Goal: Task Accomplishment & Management: Manage account settings

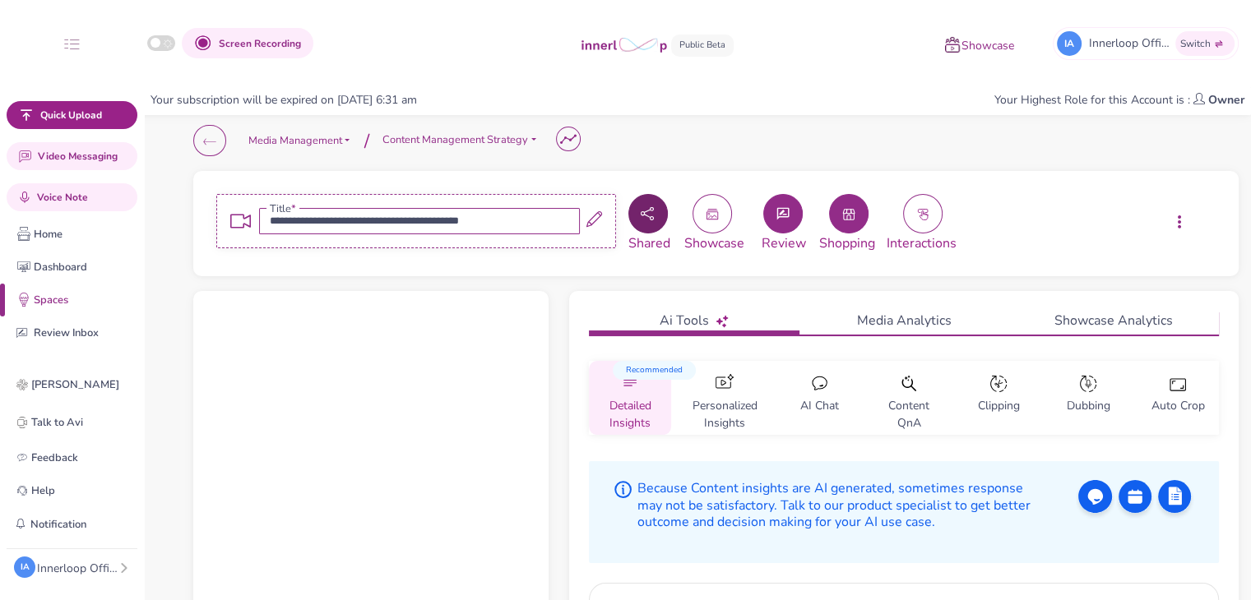
click at [638, 208] on button "button" at bounding box center [647, 213] width 39 height 39
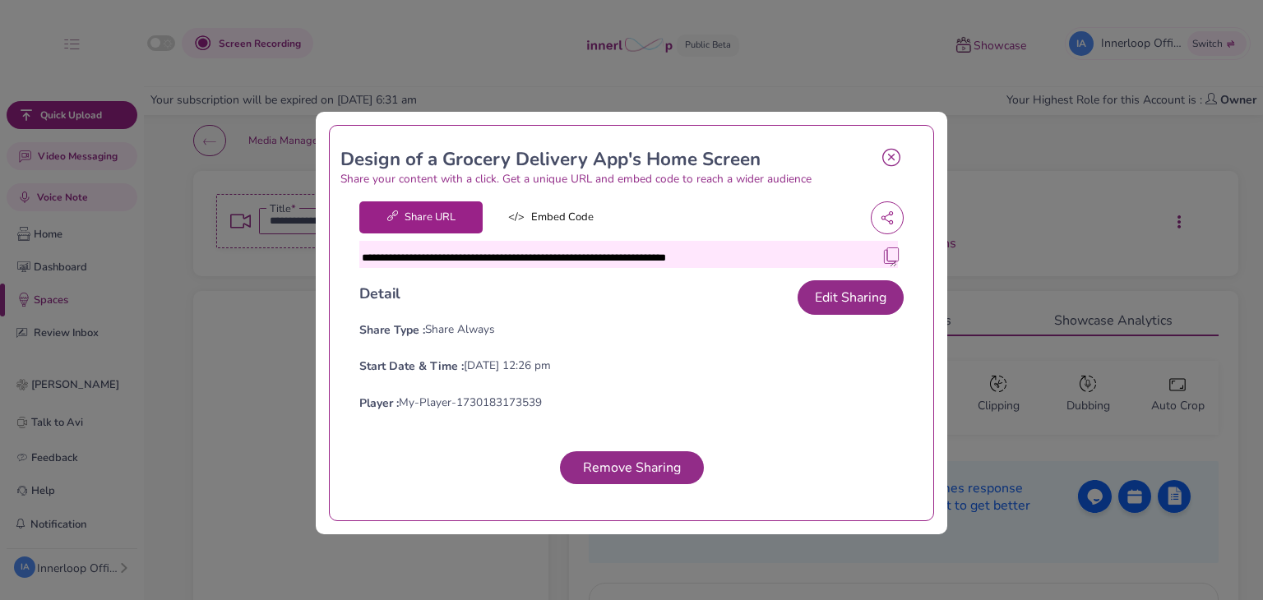
click at [883, 248] on img at bounding box center [891, 255] width 16 height 16
click at [882, 156] on icon at bounding box center [891, 157] width 18 height 19
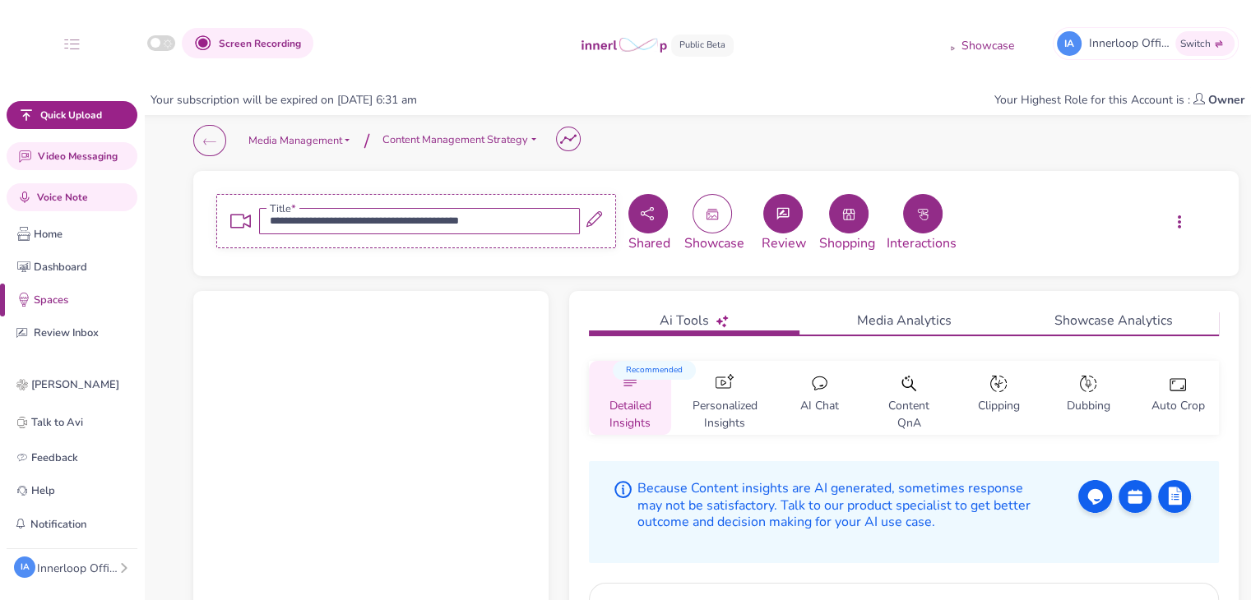
click at [937, 215] on button "button" at bounding box center [922, 213] width 39 height 39
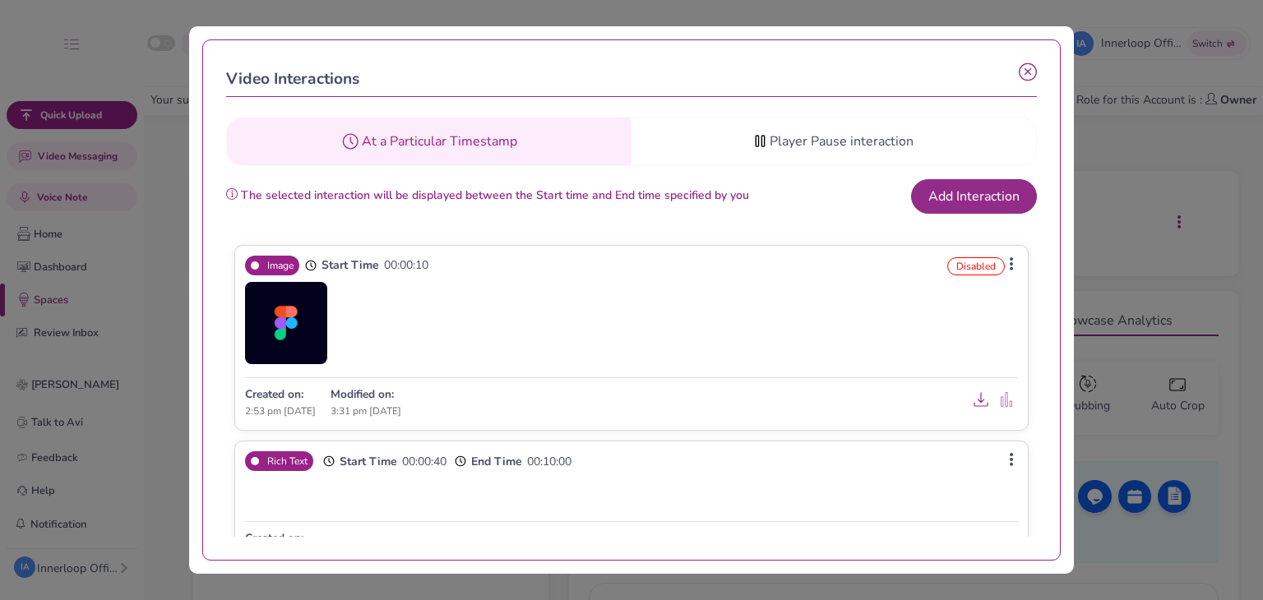
click at [1026, 81] on icon at bounding box center [1028, 72] width 18 height 18
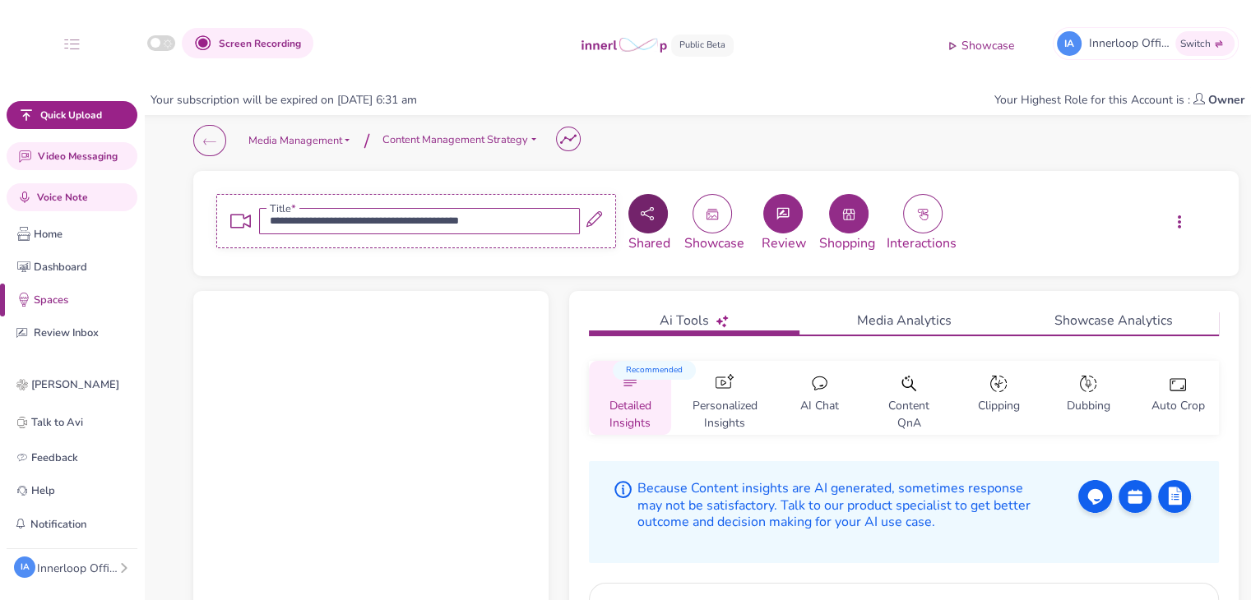
click at [663, 201] on button "button" at bounding box center [647, 213] width 39 height 39
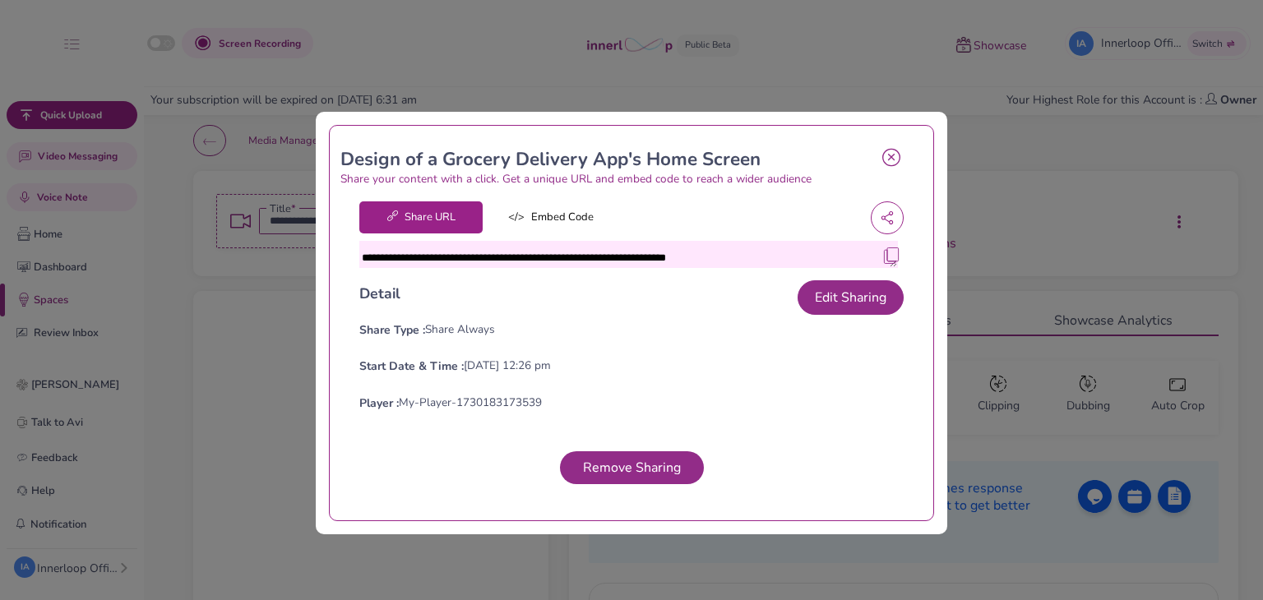
click at [888, 257] on img at bounding box center [891, 255] width 16 height 16
click at [884, 162] on icon at bounding box center [891, 157] width 18 height 19
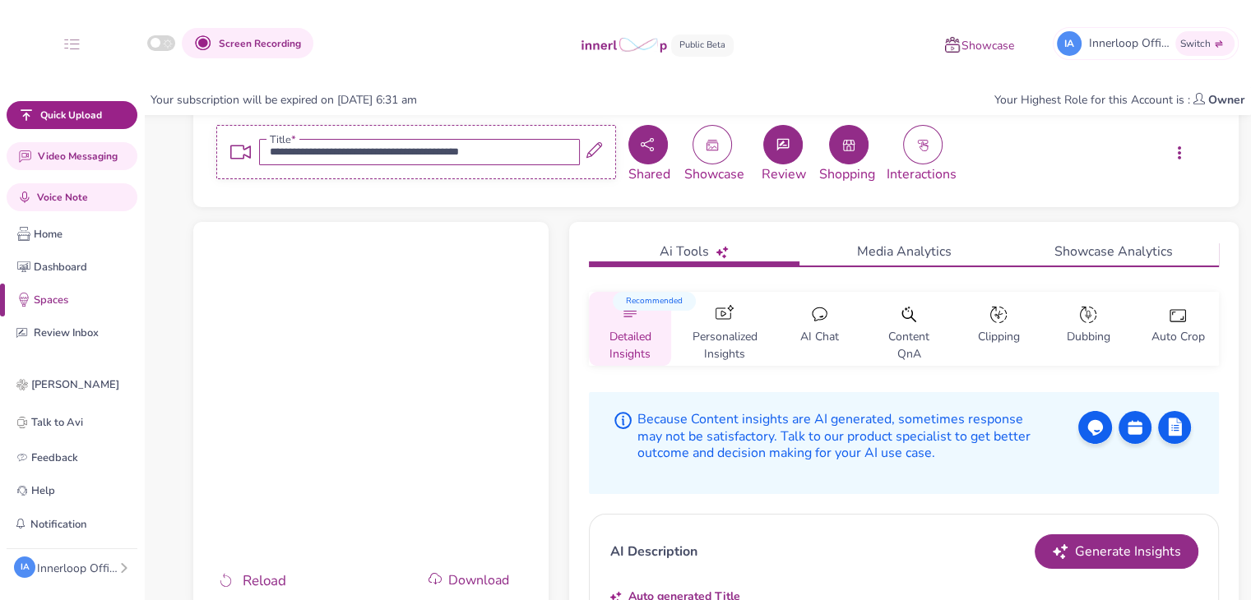
scroll to position [129, 0]
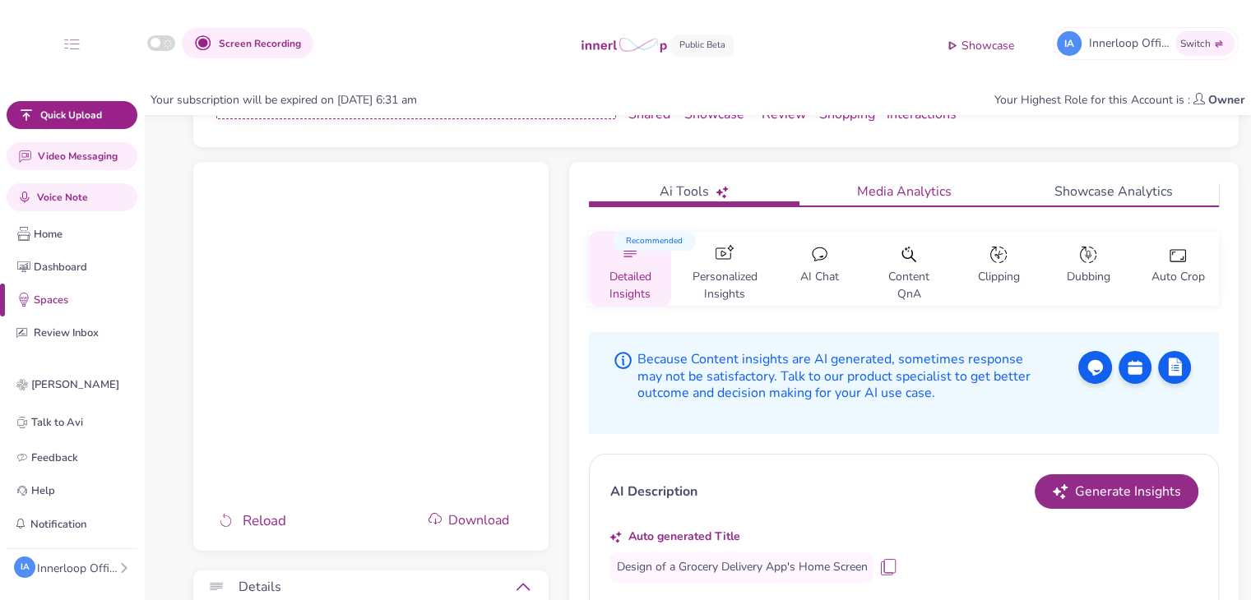
click at [915, 187] on link "Media Analytics" at bounding box center [904, 194] width 210 height 24
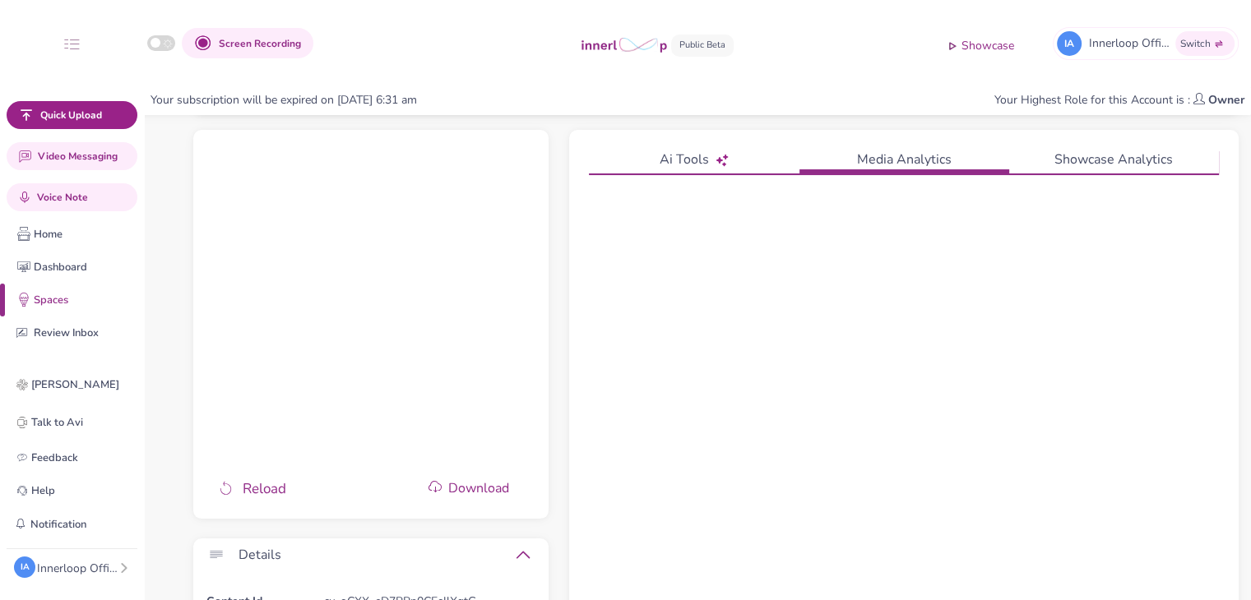
scroll to position [173, 0]
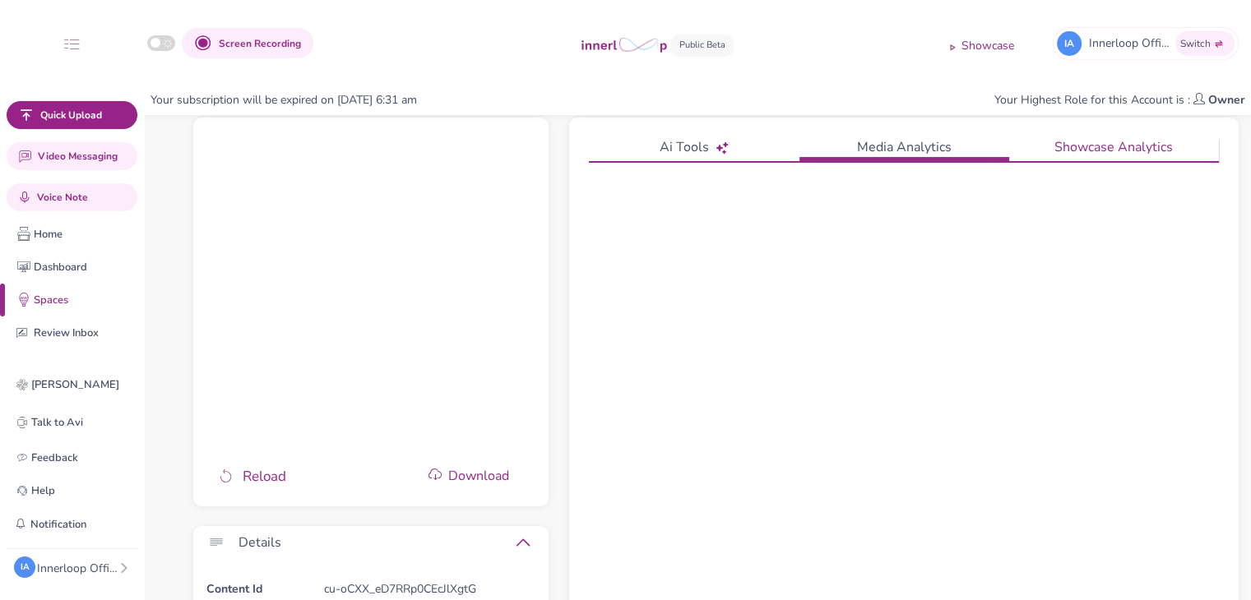
click at [1097, 151] on link "Showcase Analytics" at bounding box center [1114, 149] width 210 height 24
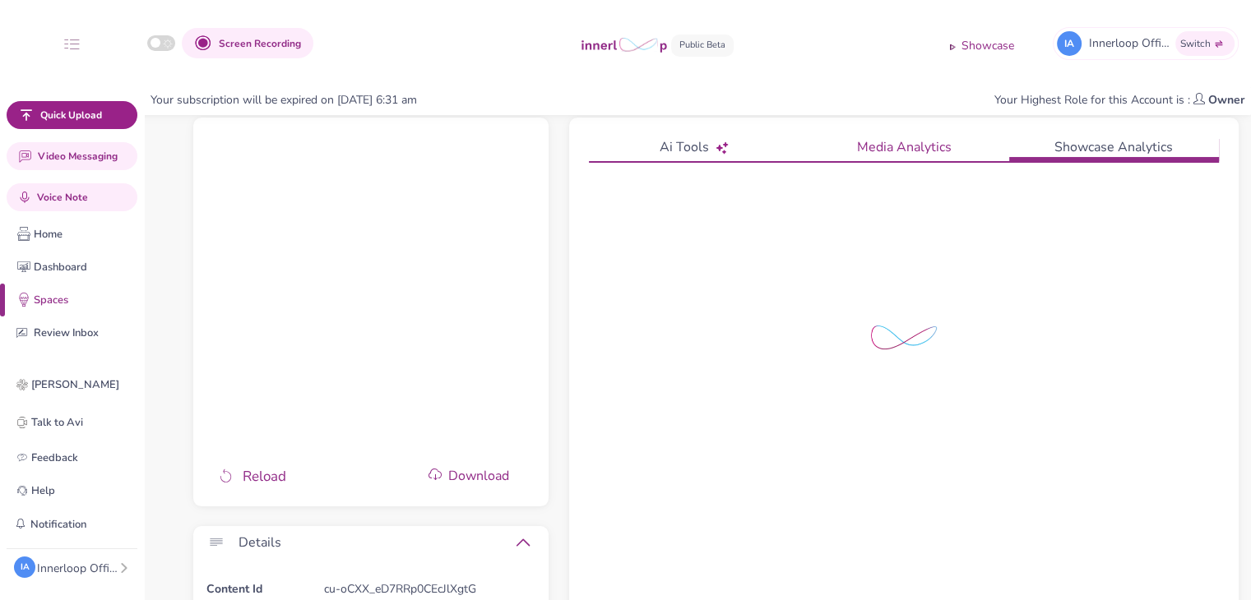
click at [937, 153] on link "Media Analytics" at bounding box center [904, 149] width 210 height 24
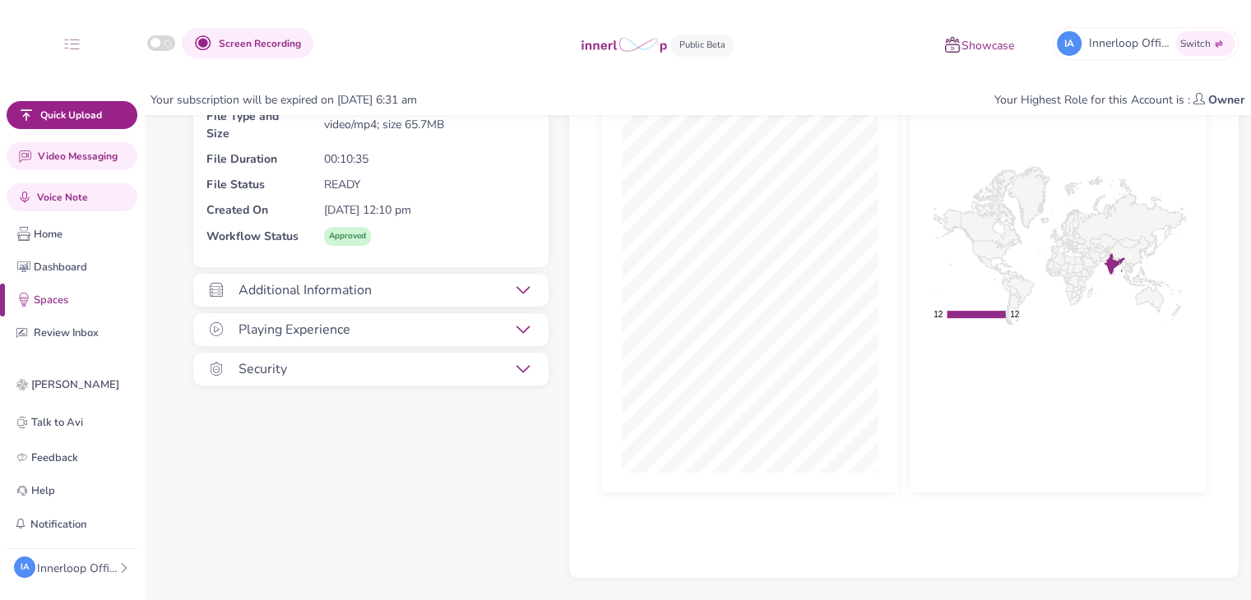
scroll to position [748, 0]
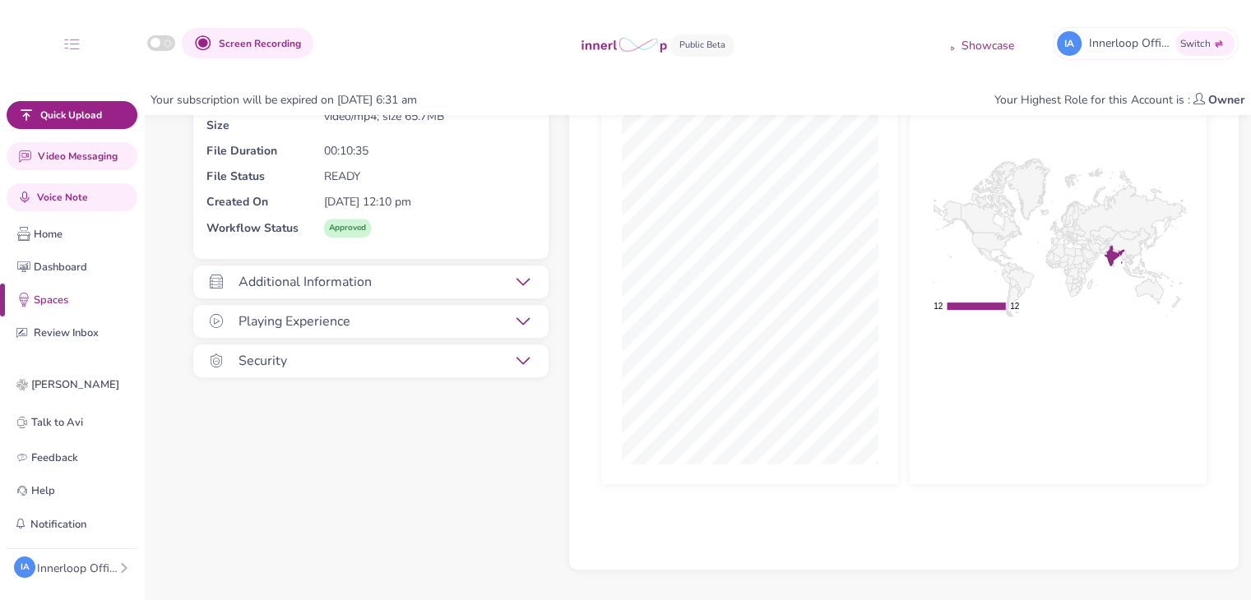
click at [520, 350] on div "Security" at bounding box center [358, 361] width 355 height 33
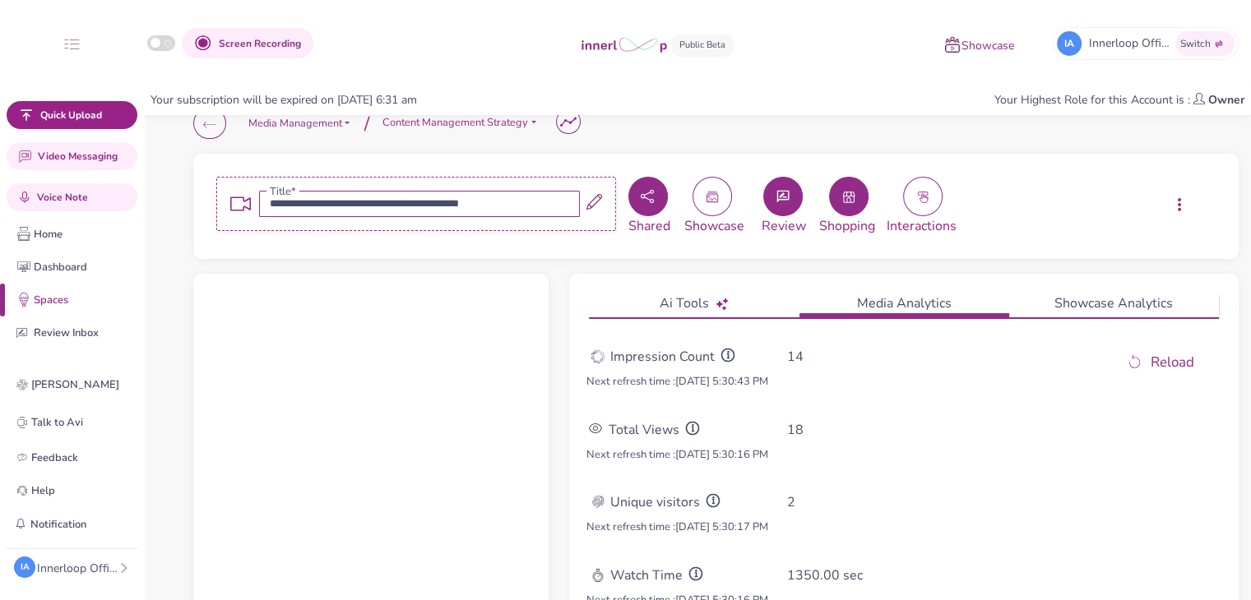
scroll to position [16, 0]
click at [680, 303] on link "Ai Tools" at bounding box center [694, 306] width 210 height 24
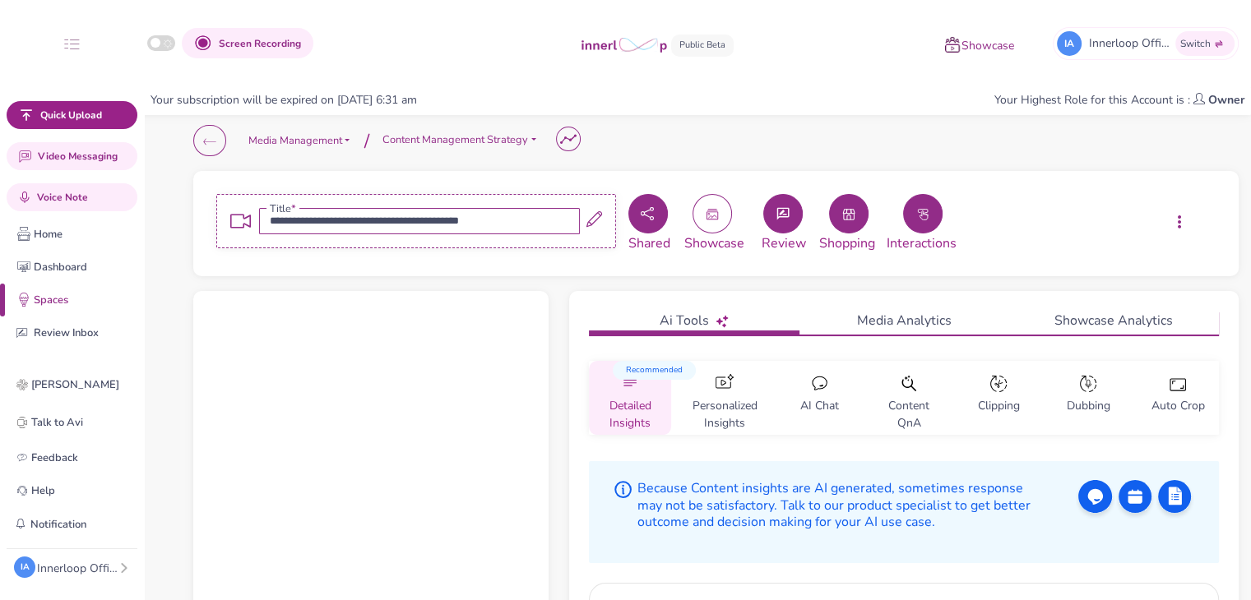
click at [914, 211] on button "button" at bounding box center [922, 213] width 39 height 39
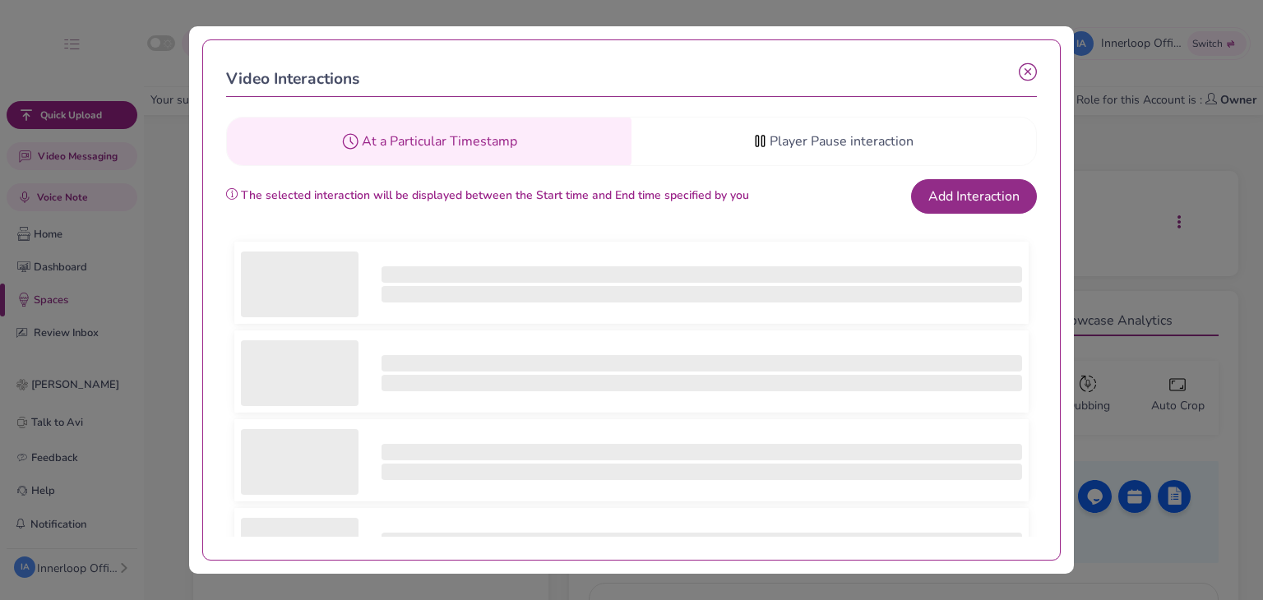
click at [1026, 72] on icon at bounding box center [1028, 72] width 18 height 18
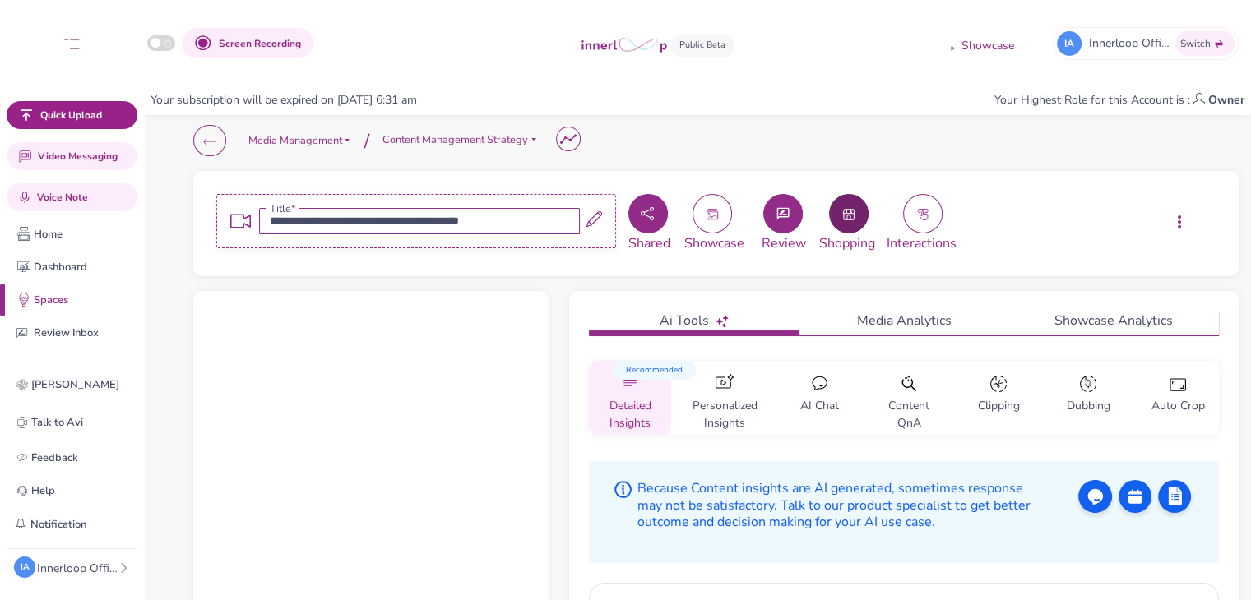
click at [865, 223] on button "button" at bounding box center [848, 213] width 39 height 39
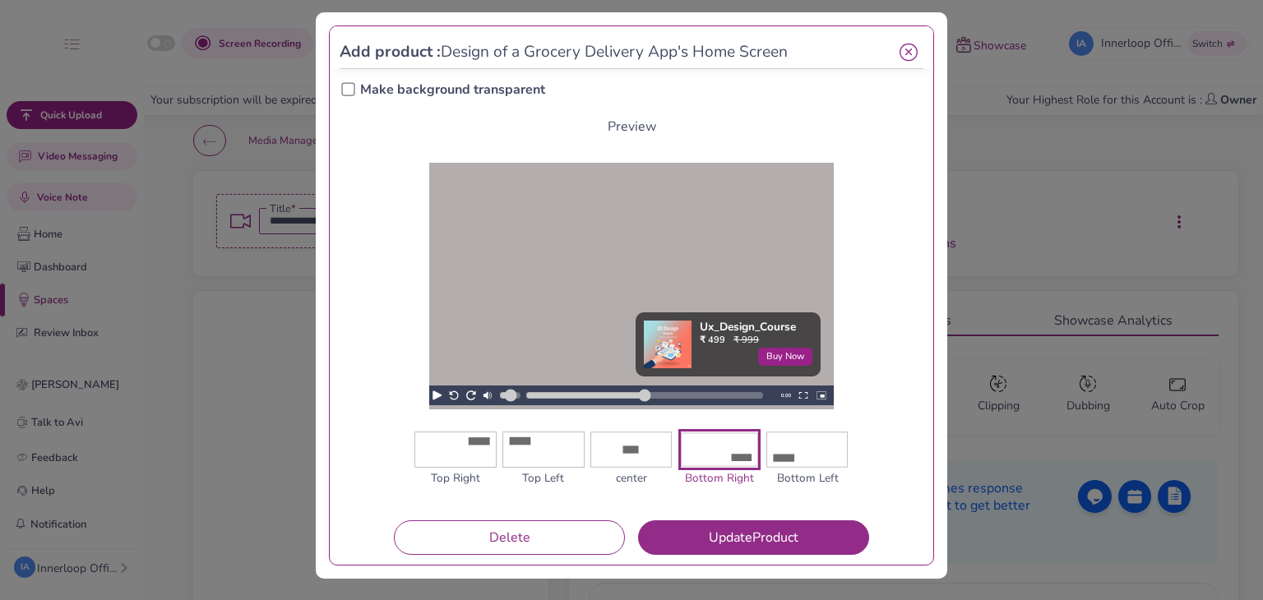
scroll to position [12, 0]
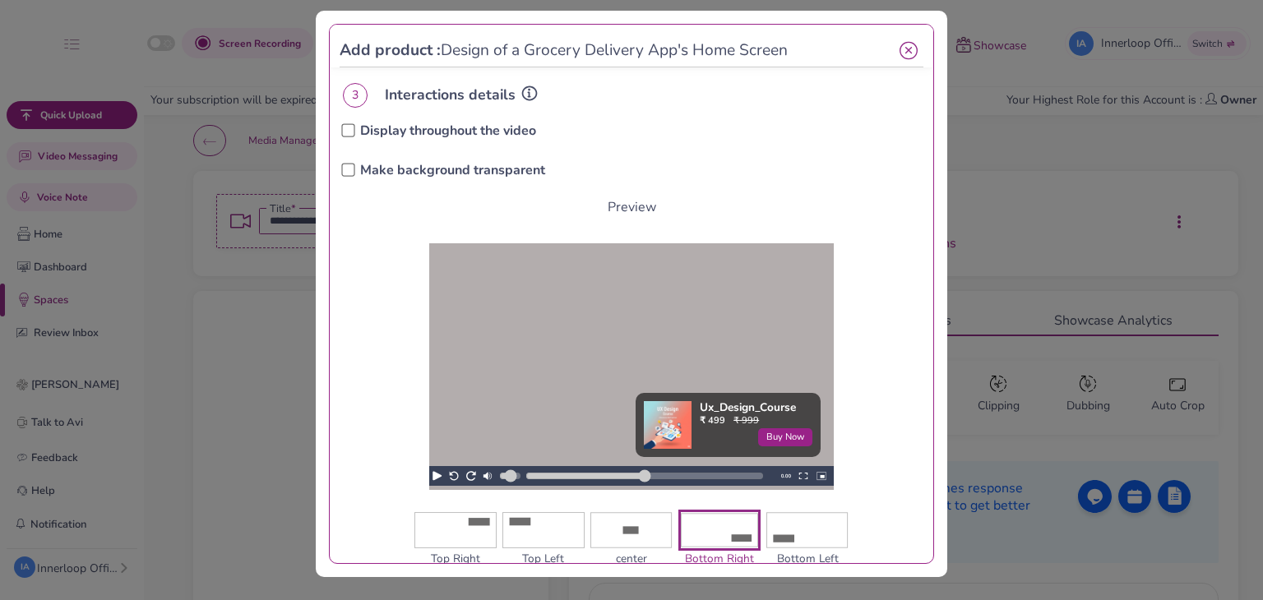
click at [771, 523] on img at bounding box center [807, 530] width 82 height 41
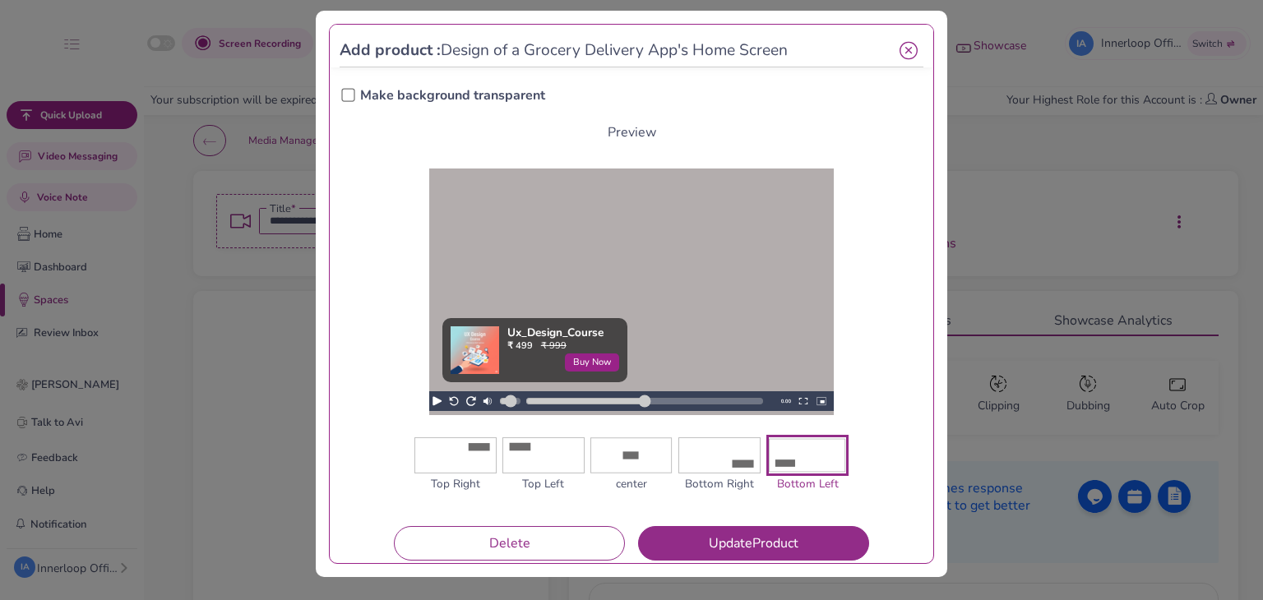
scroll to position [498, 0]
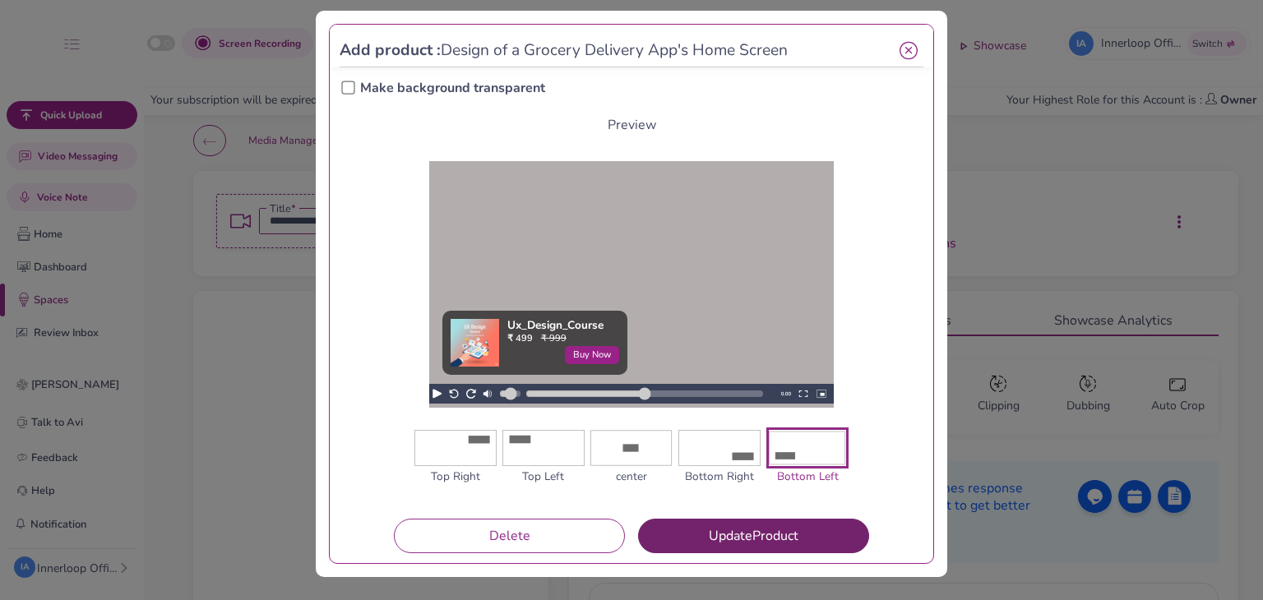
click at [799, 530] on button "Update Product" at bounding box center [753, 536] width 231 height 35
click at [900, 45] on icon at bounding box center [909, 51] width 18 height 18
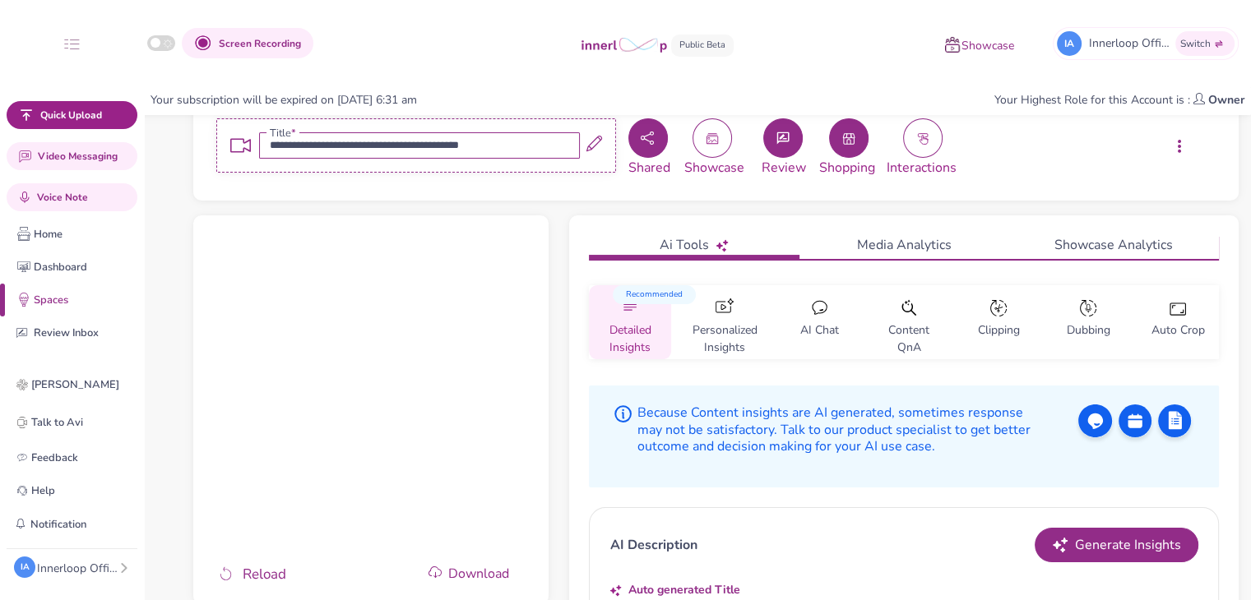
scroll to position [158, 0]
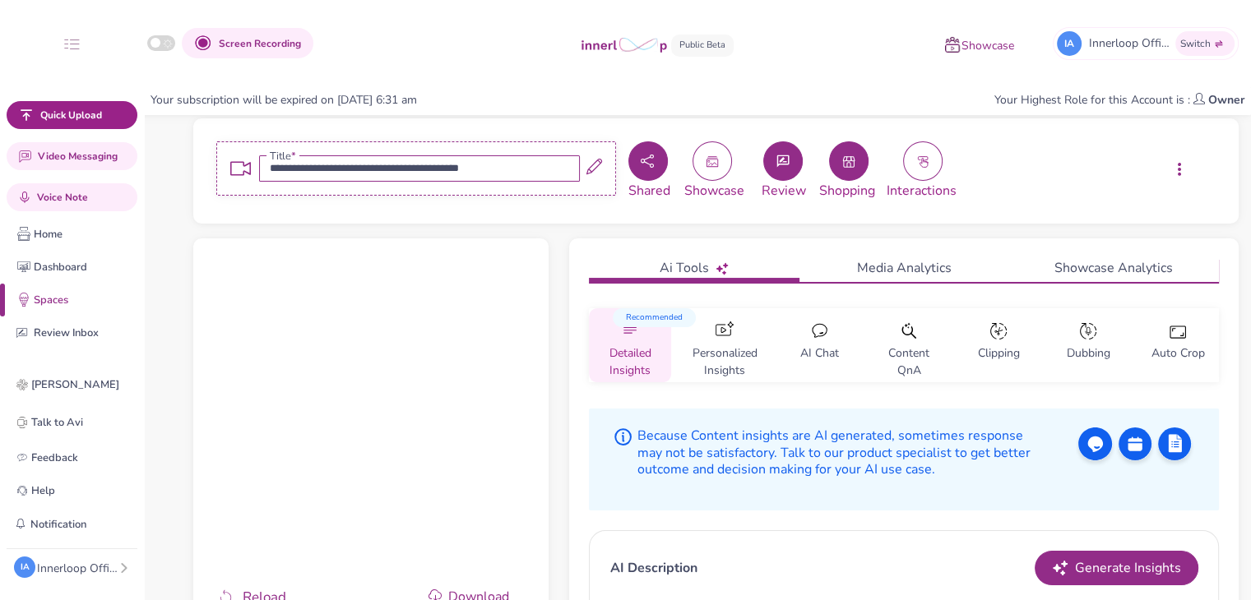
scroll to position [82, 0]
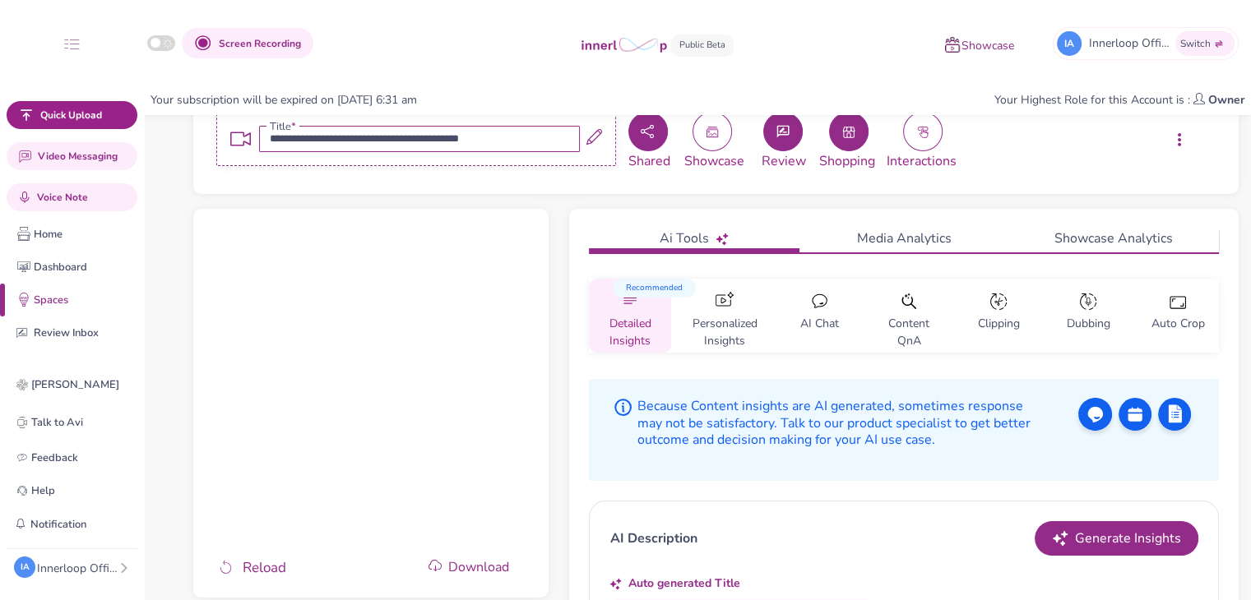
click at [752, 313] on div "Personalized Insights" at bounding box center [724, 316] width 91 height 74
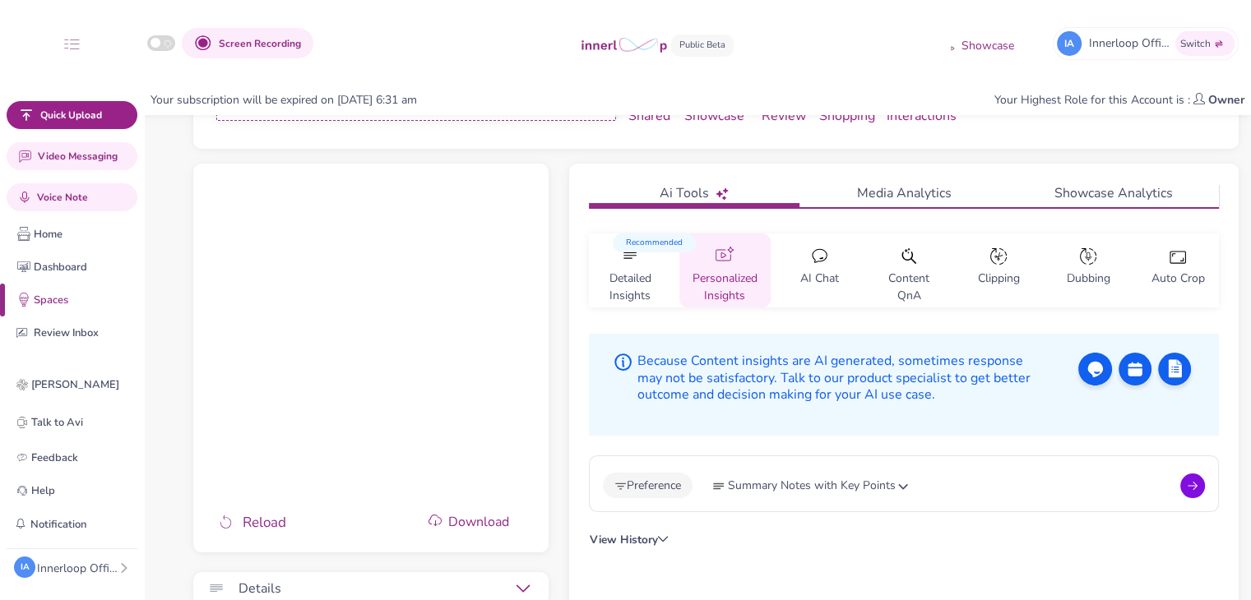
scroll to position [133, 0]
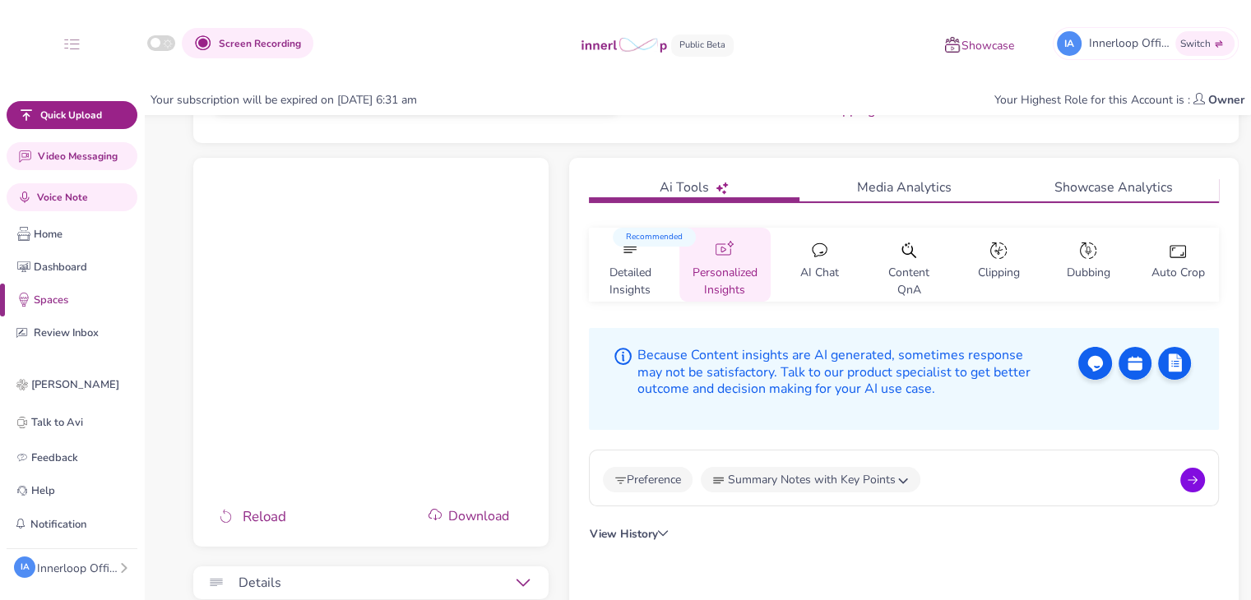
click at [906, 483] on icon at bounding box center [903, 481] width 10 height 7
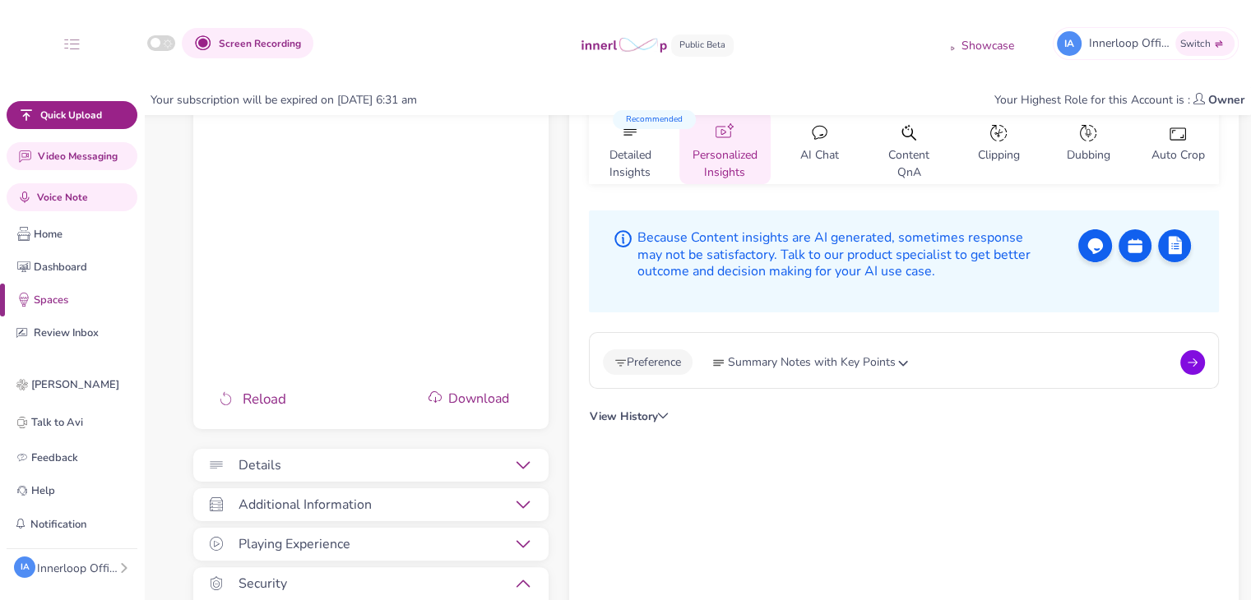
scroll to position [257, 0]
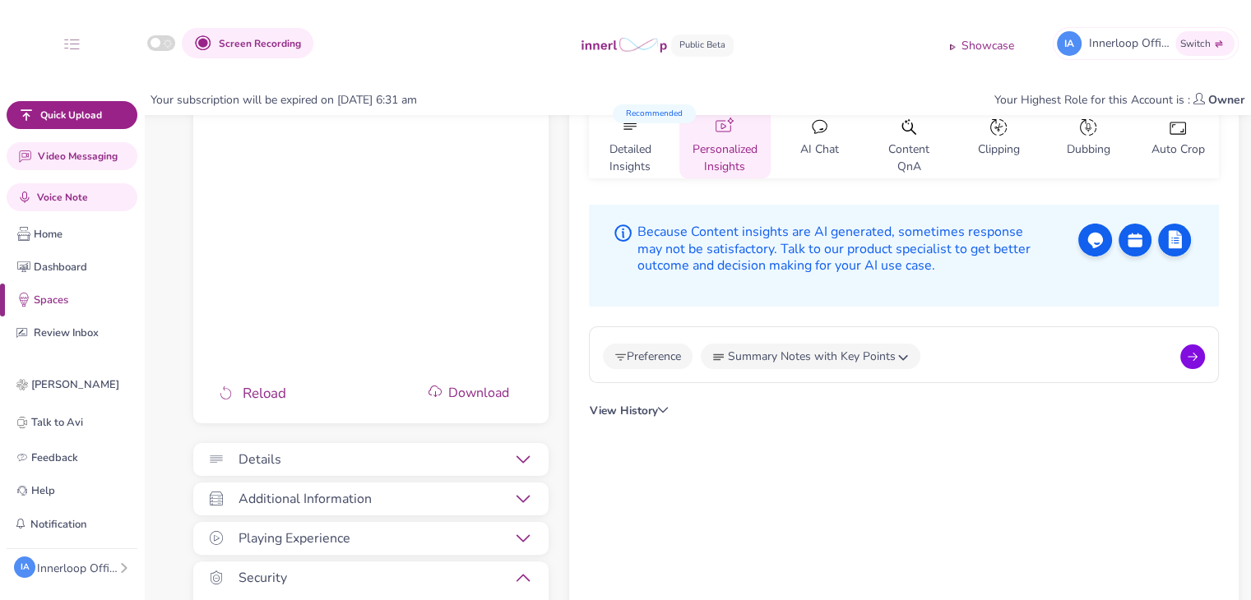
click at [900, 353] on button "Summary Notes with Key Points" at bounding box center [811, 356] width 220 height 25
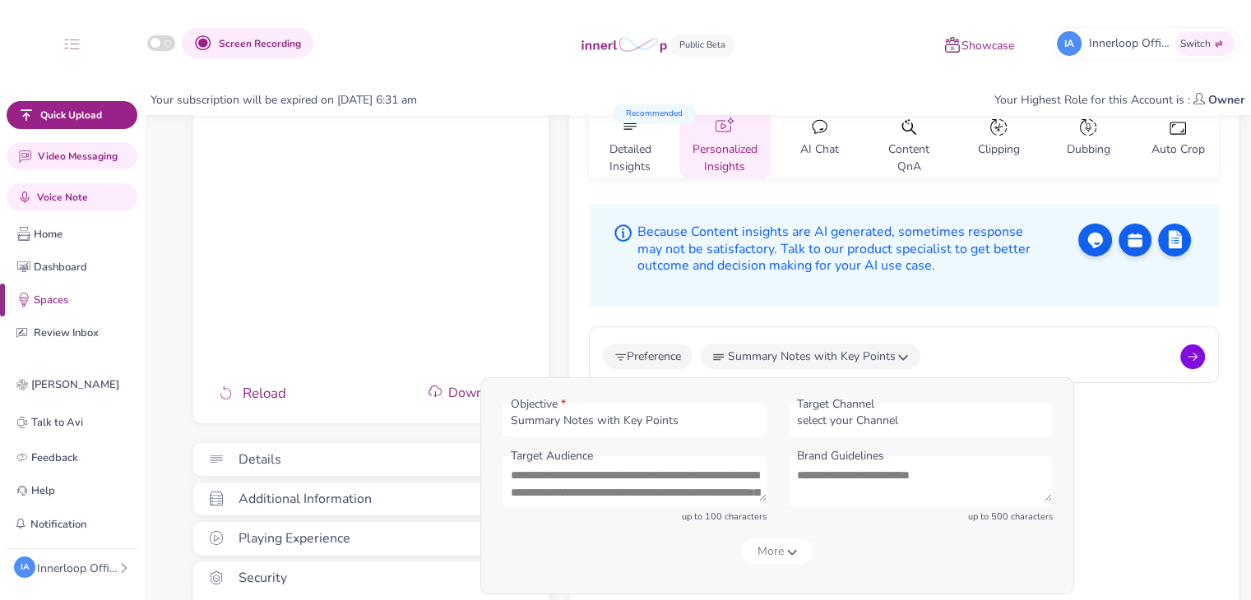
click at [793, 560] on span "More" at bounding box center [777, 551] width 72 height 25
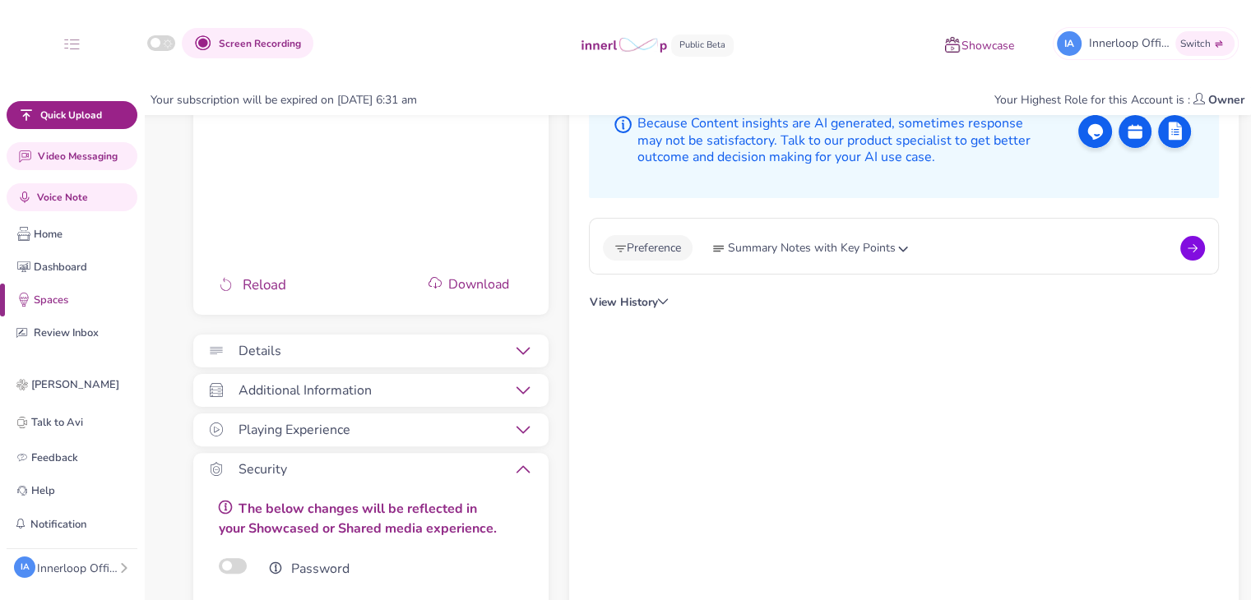
scroll to position [401, 0]
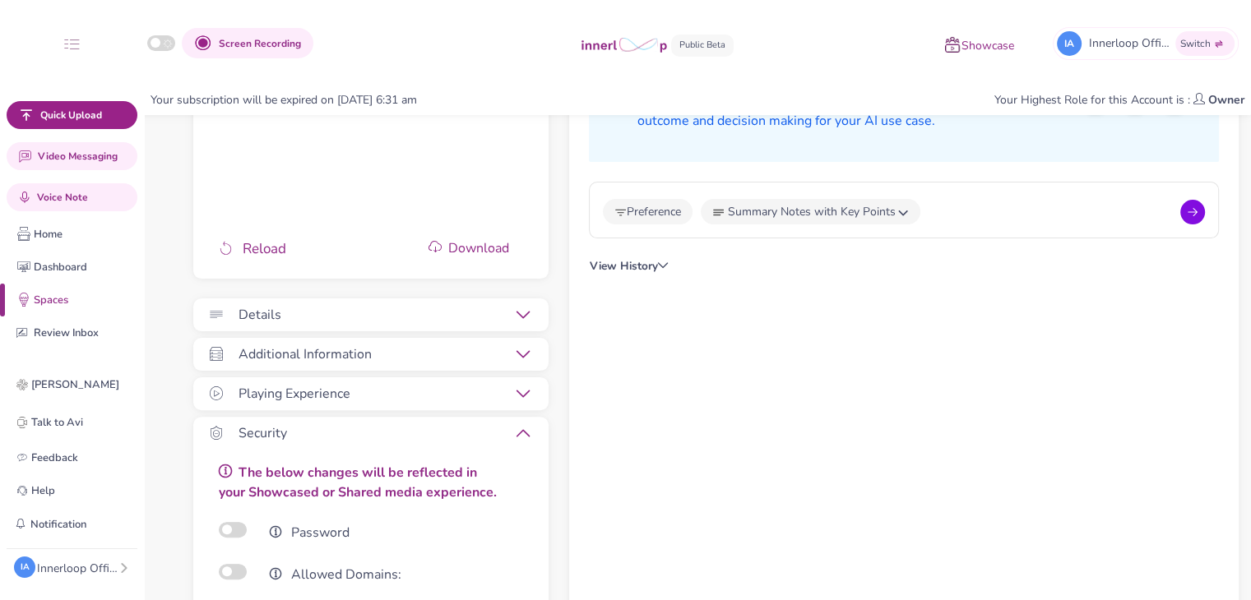
click at [898, 203] on button "Summary Notes with Key Points" at bounding box center [811, 211] width 220 height 25
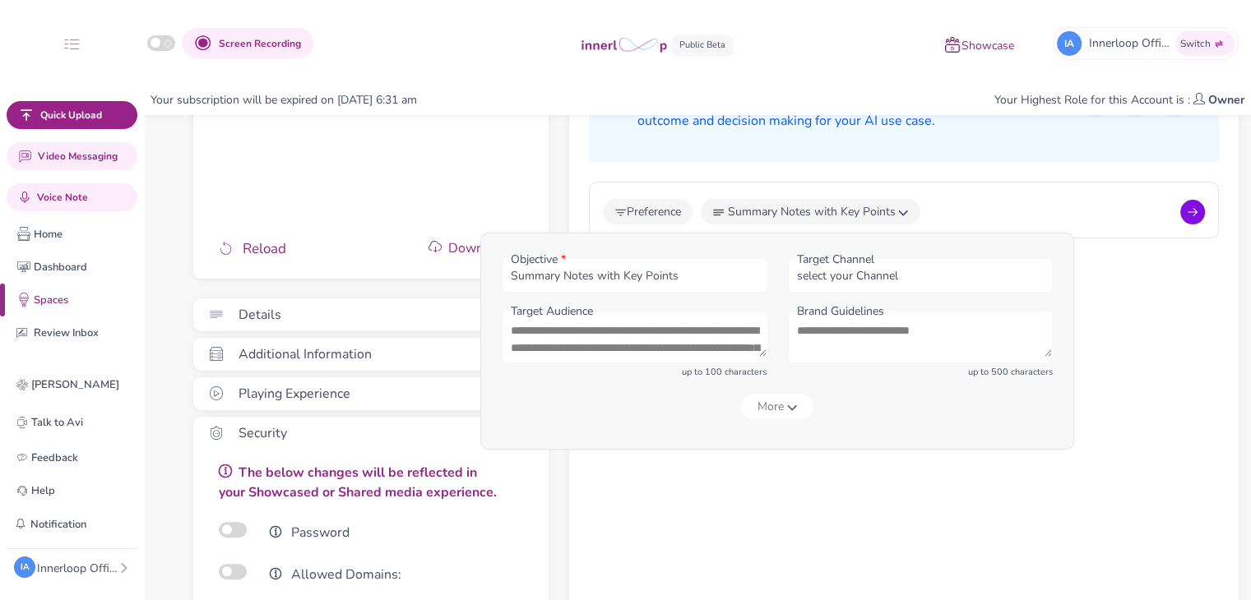
click at [791, 405] on icon at bounding box center [792, 408] width 10 height 7
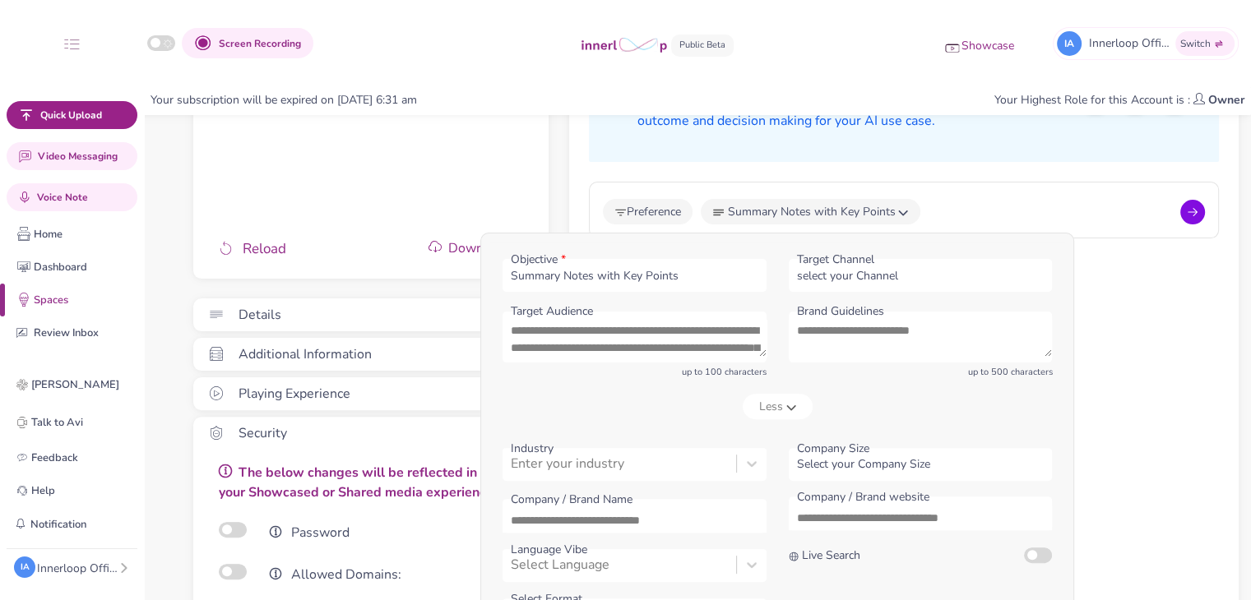
click at [1097, 208] on div "Preference Summary Notes with Key Points Objective * Summary Notes with Key Poi…" at bounding box center [903, 211] width 601 height 25
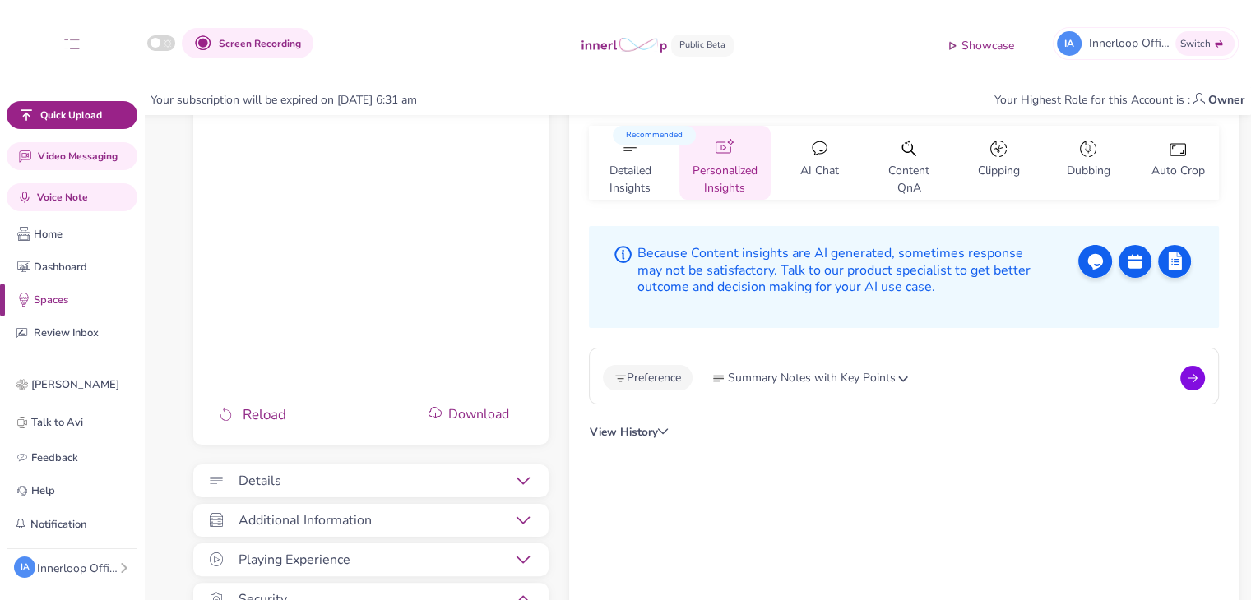
scroll to position [218, 0]
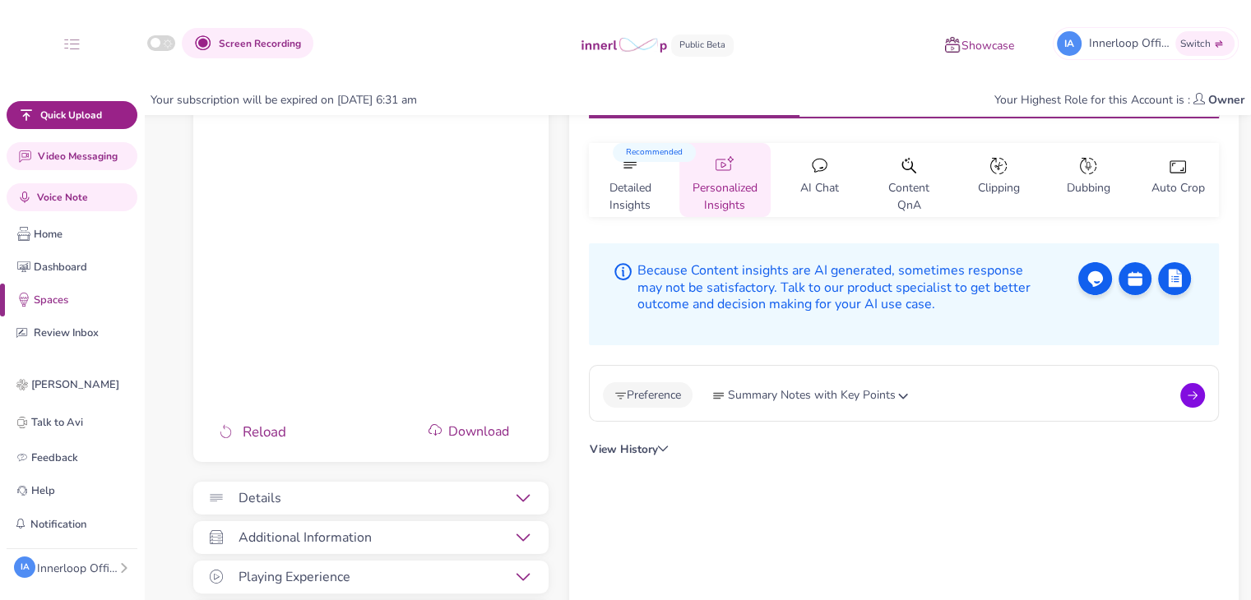
click at [800, 197] on p "AI Chat" at bounding box center [819, 192] width 39 height 24
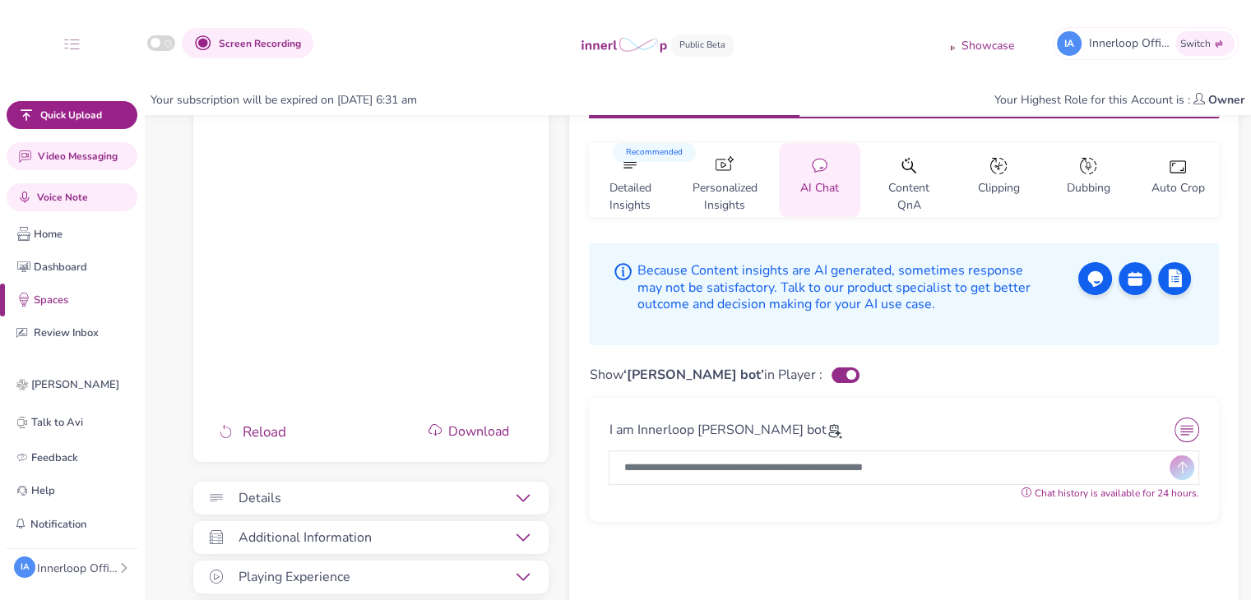
click at [920, 196] on p "Content QnA" at bounding box center [908, 192] width 55 height 24
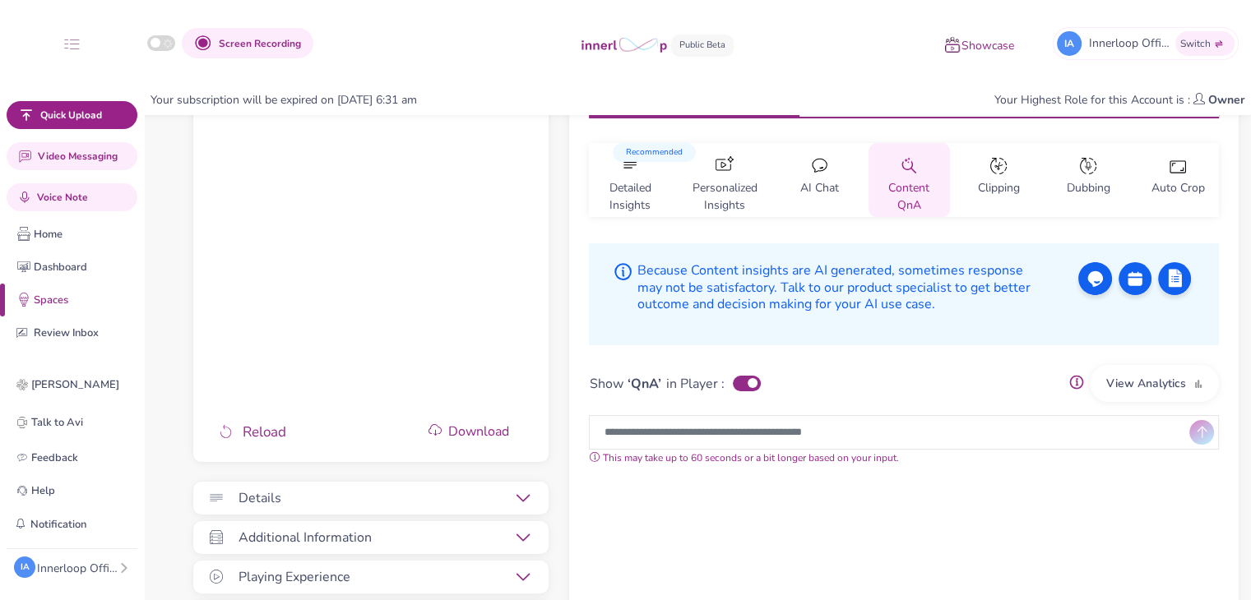
click at [472, 396] on div "Reload Download" at bounding box center [370, 267] width 355 height 389
click at [986, 184] on p "Clipping" at bounding box center [999, 192] width 42 height 24
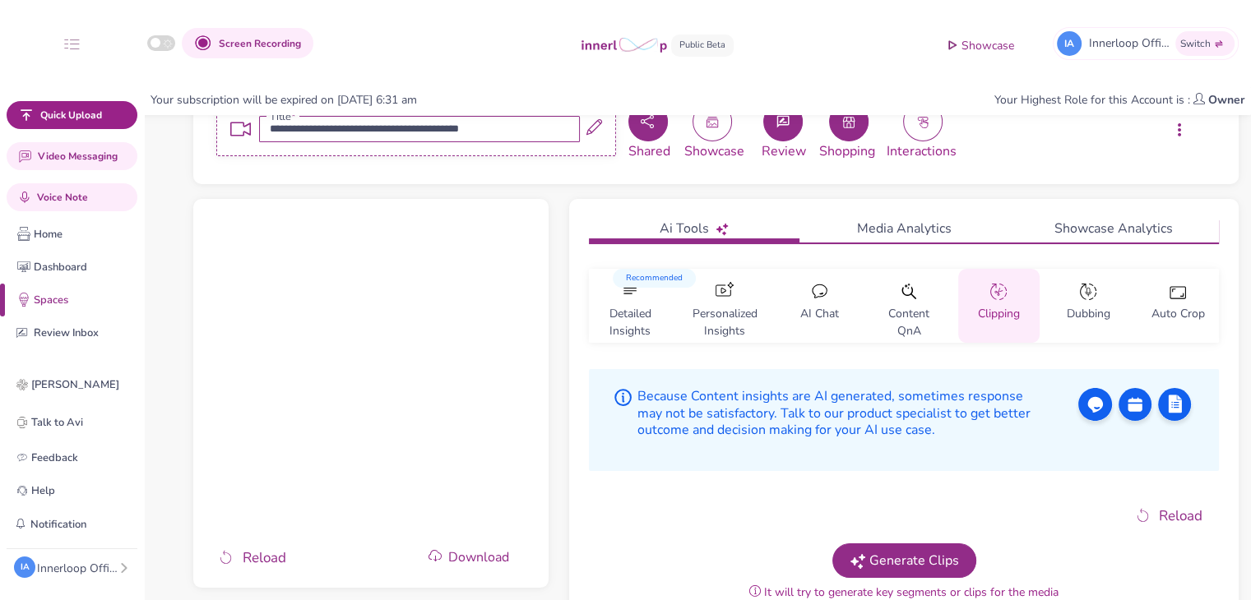
scroll to position [44, 0]
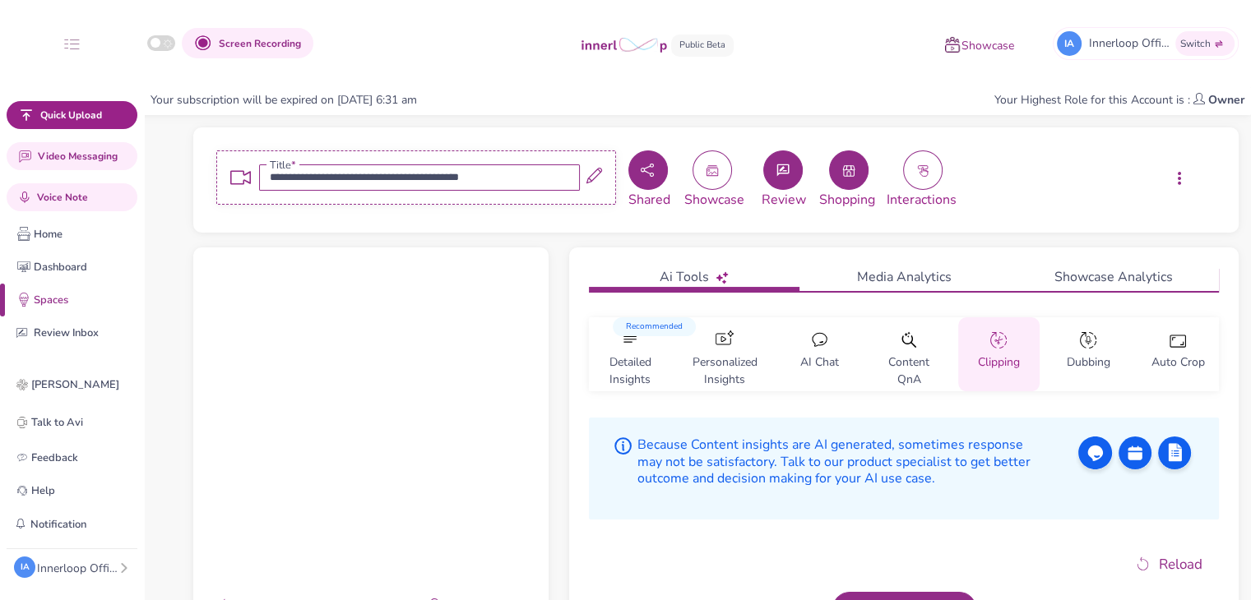
click at [1094, 372] on p "Dubbing" at bounding box center [1088, 366] width 44 height 24
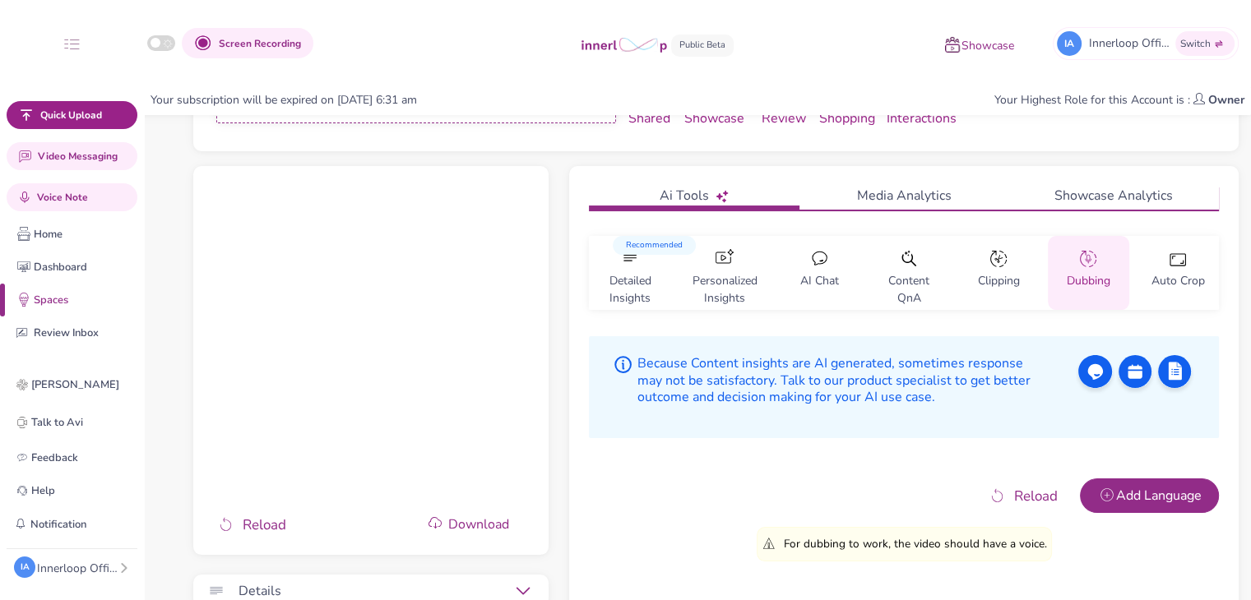
scroll to position [128, 0]
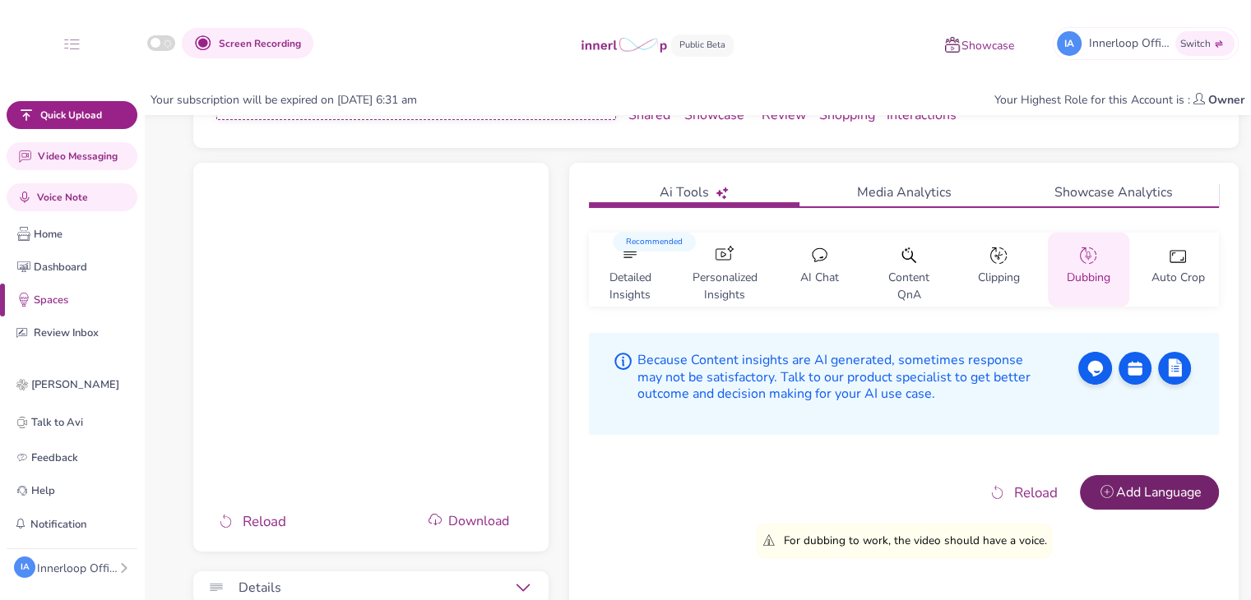
click at [1153, 481] on button "Add Language" at bounding box center [1149, 492] width 138 height 35
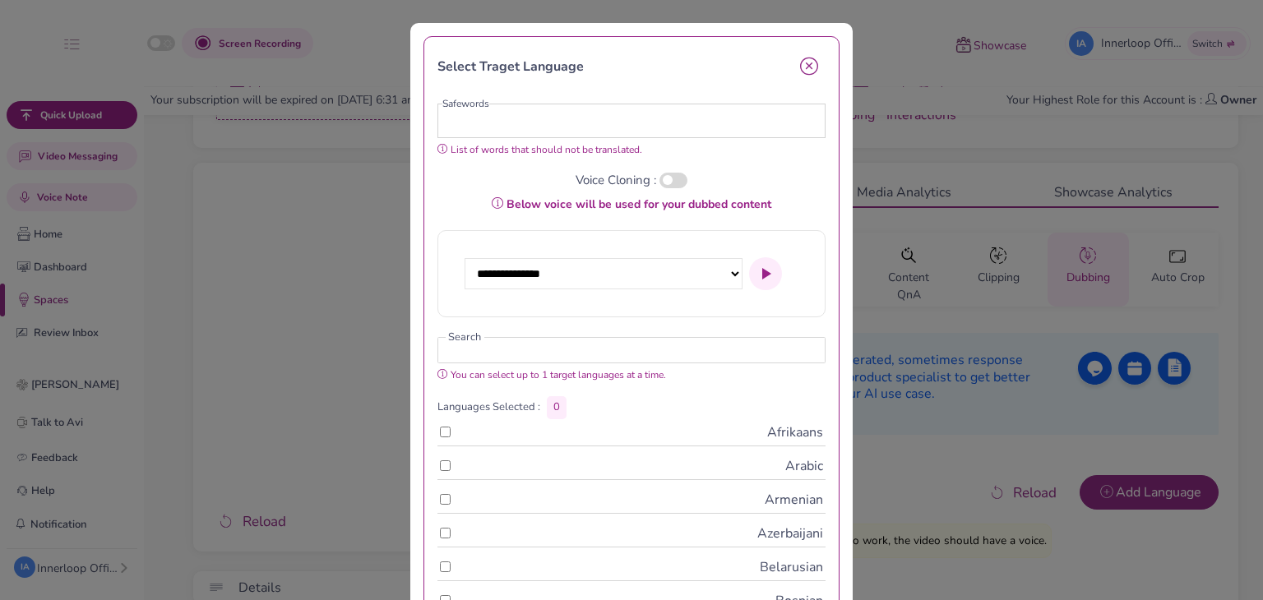
click at [801, 67] on icon "button" at bounding box center [809, 67] width 18 height 18
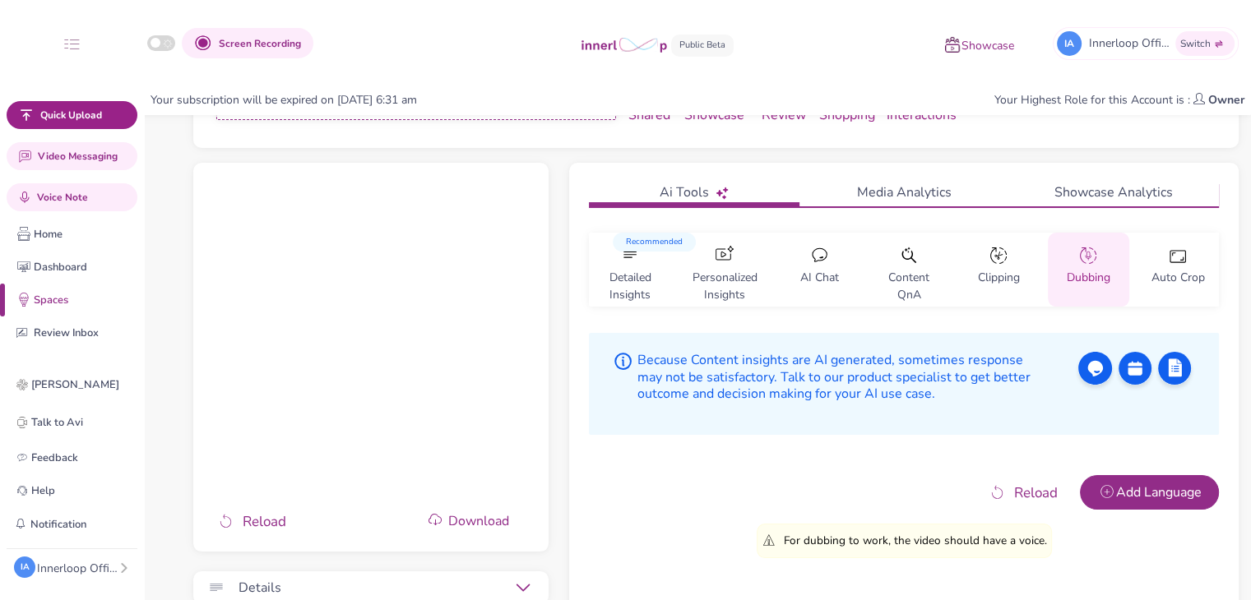
click at [1195, 259] on div "Auto Crop" at bounding box center [1177, 270] width 81 height 74
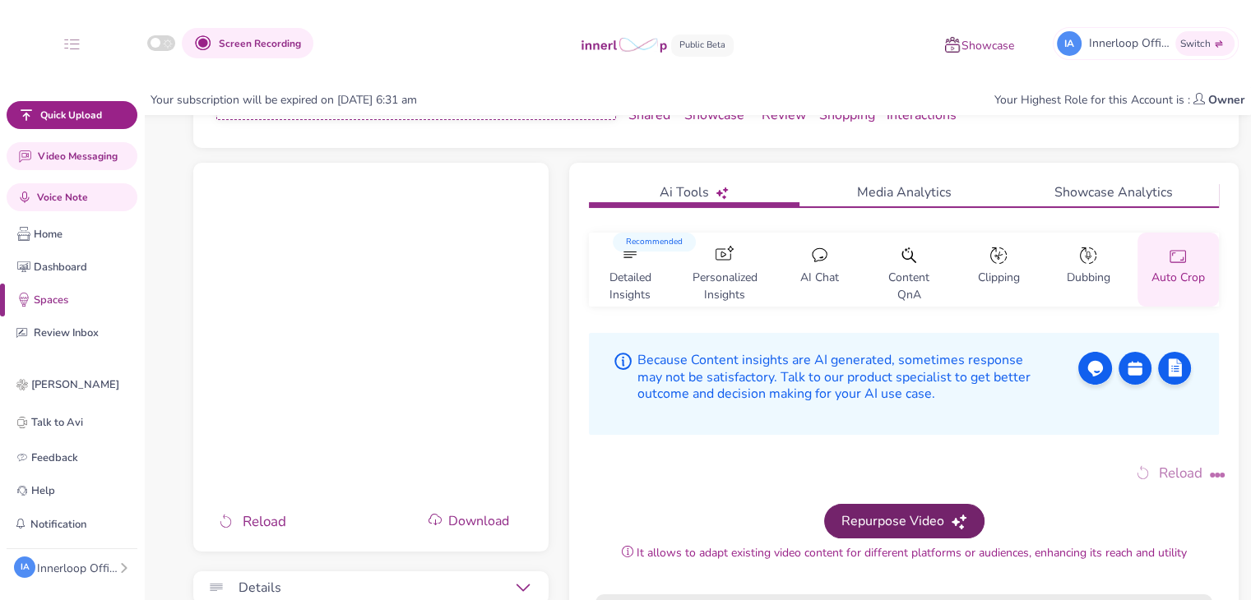
click at [932, 514] on span "Repurpose Video" at bounding box center [892, 521] width 103 height 18
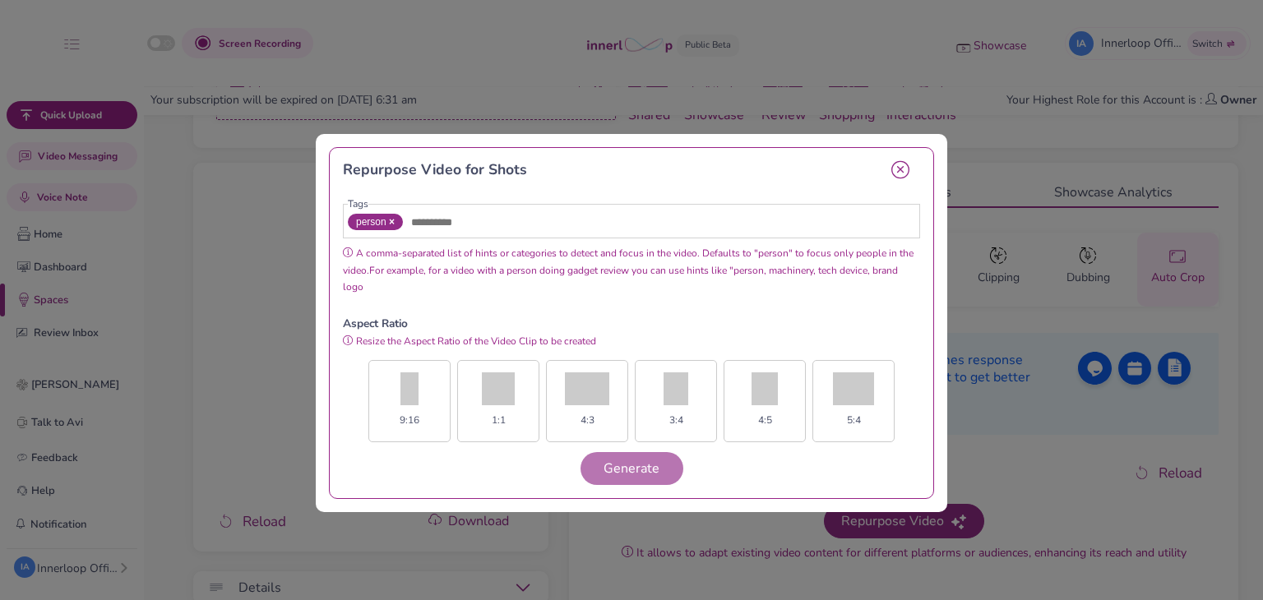
click at [897, 165] on icon at bounding box center [900, 169] width 18 height 19
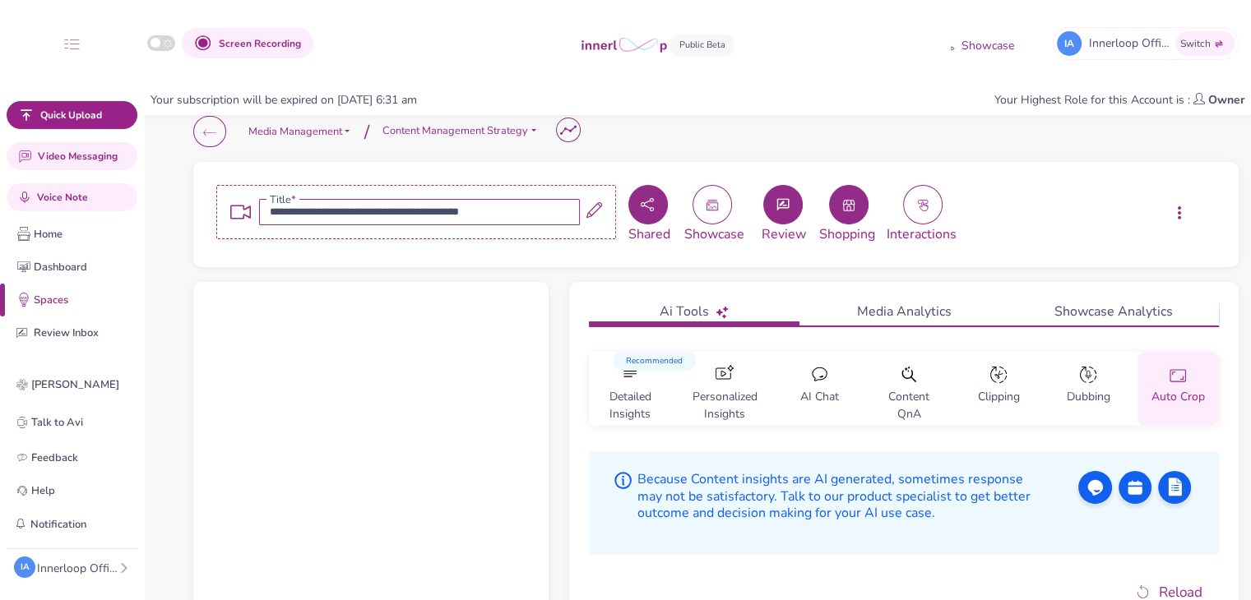
scroll to position [0, 0]
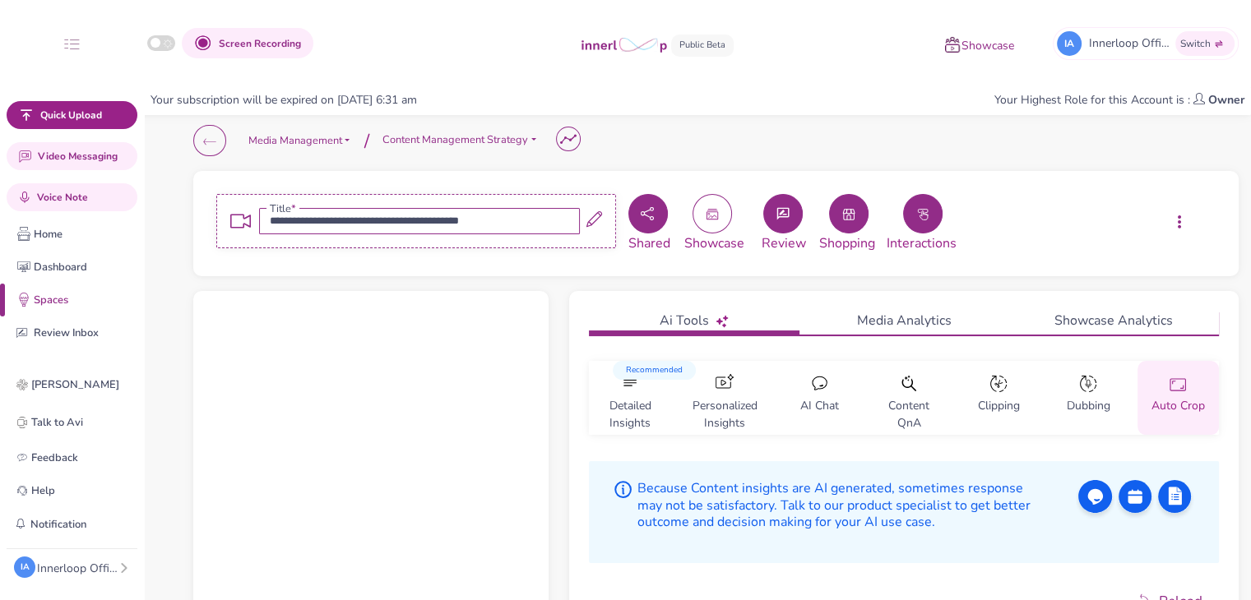
click at [920, 218] on icon "button" at bounding box center [922, 214] width 13 height 13
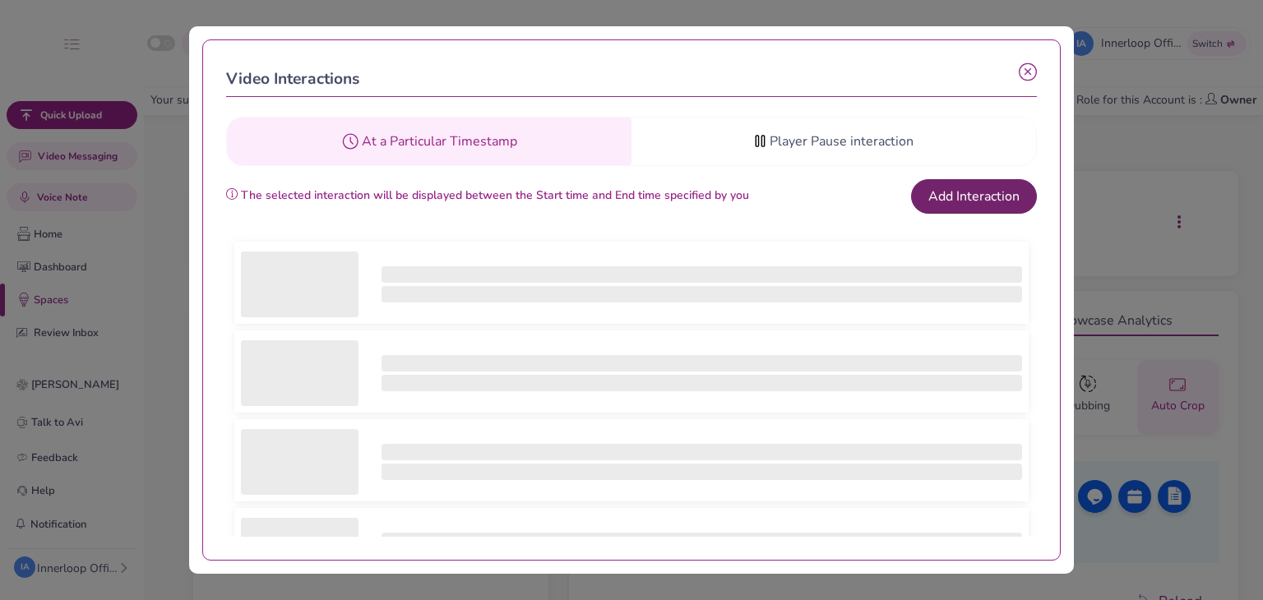
click at [935, 205] on button "Add Interaction" at bounding box center [974, 196] width 126 height 35
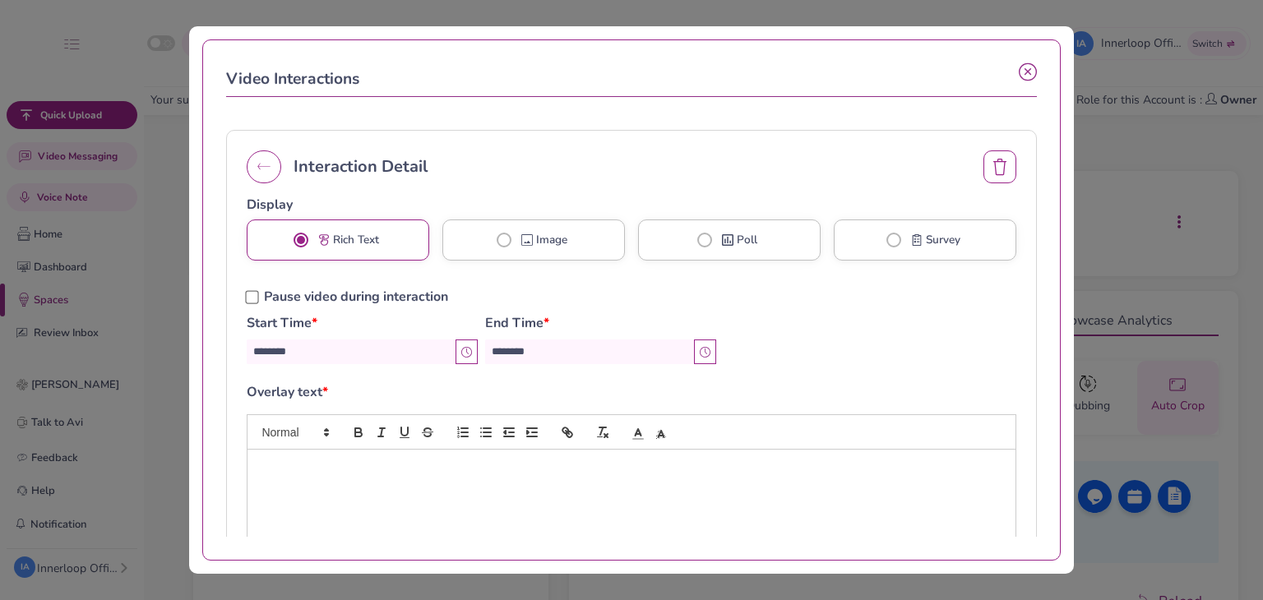
type input "*******"
click at [279, 161] on button "button" at bounding box center [264, 166] width 35 height 33
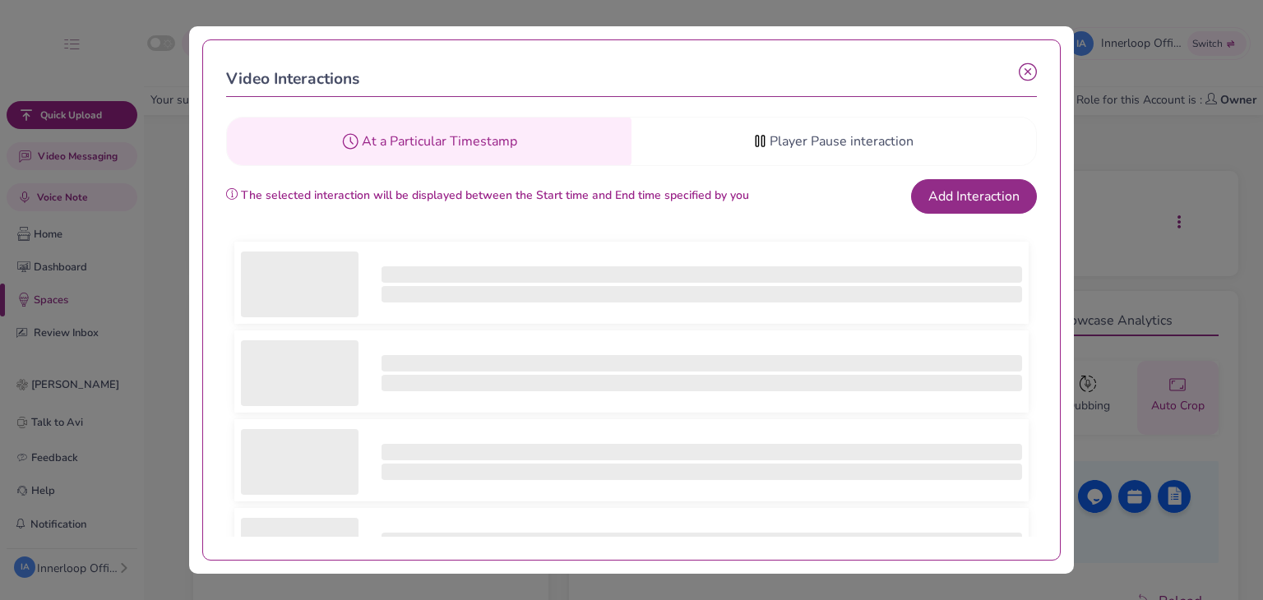
click at [1024, 71] on icon at bounding box center [1028, 72] width 18 height 18
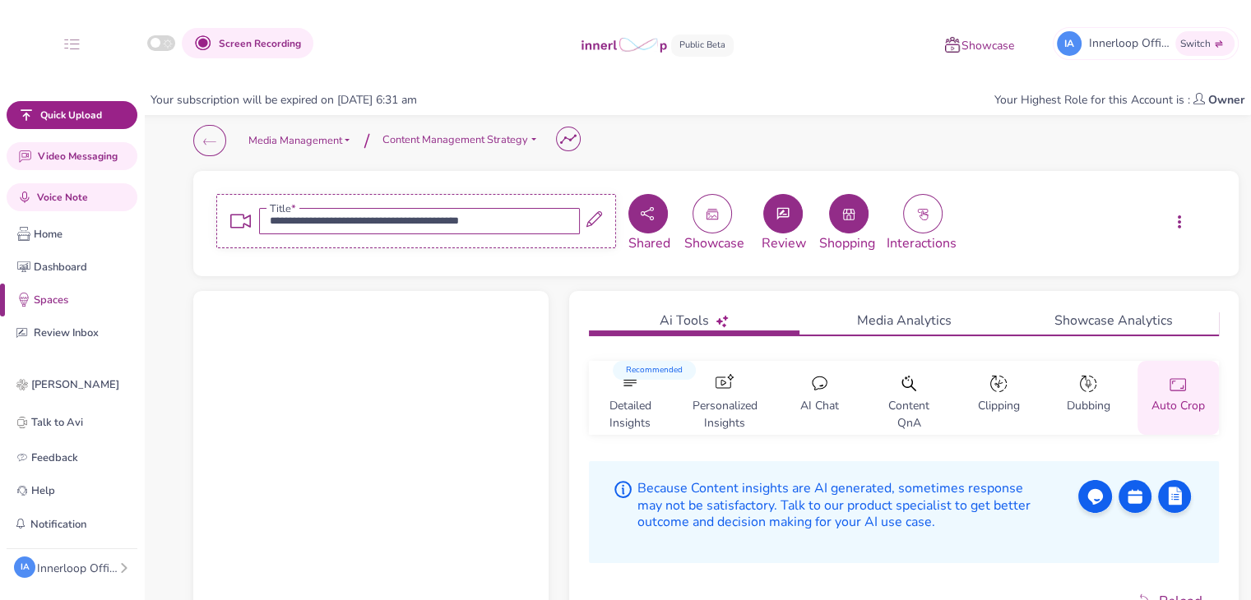
click at [548, 552] on div "Reload Download" at bounding box center [370, 485] width 355 height 389
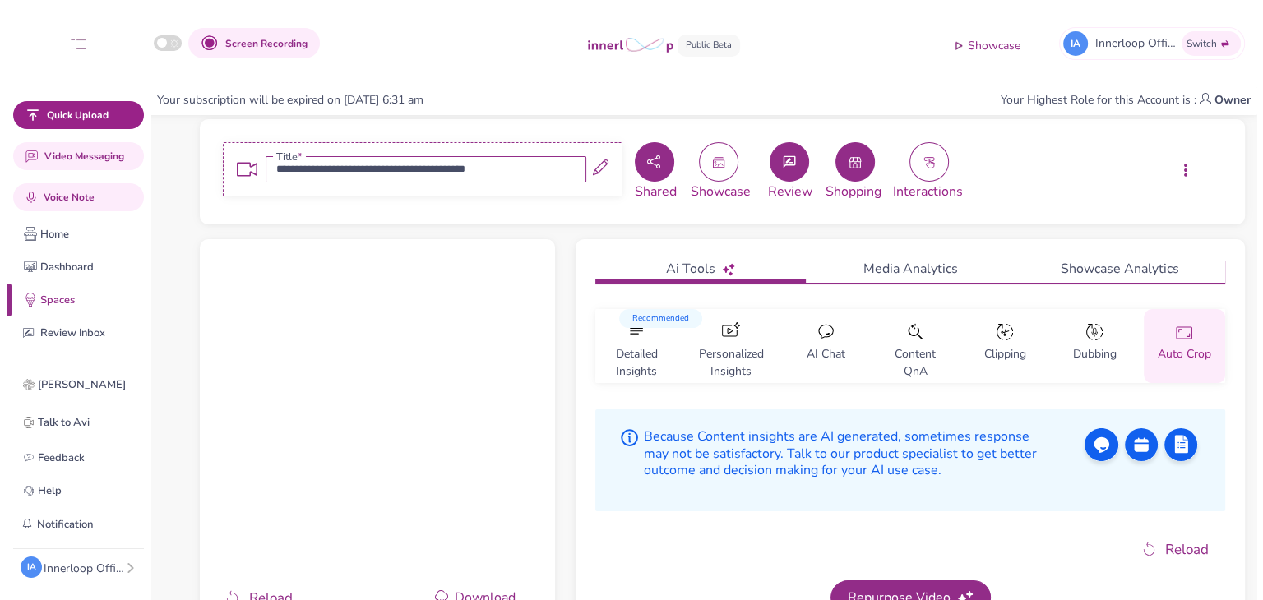
scroll to position [88, 0]
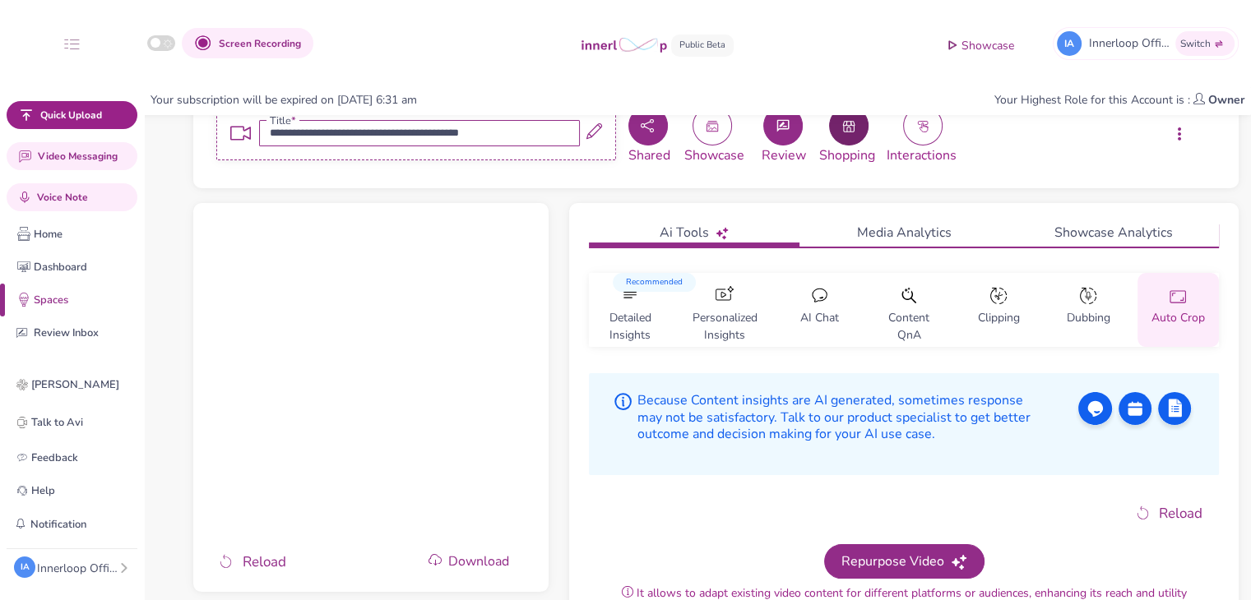
click at [849, 134] on button "button" at bounding box center [848, 125] width 39 height 39
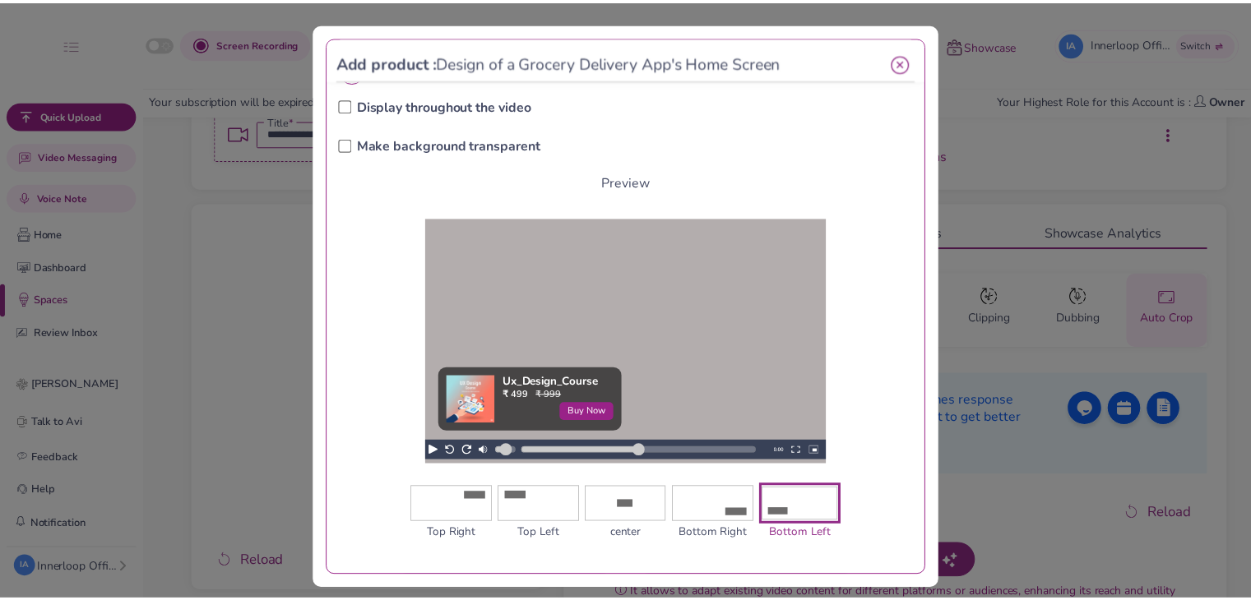
scroll to position [498, 0]
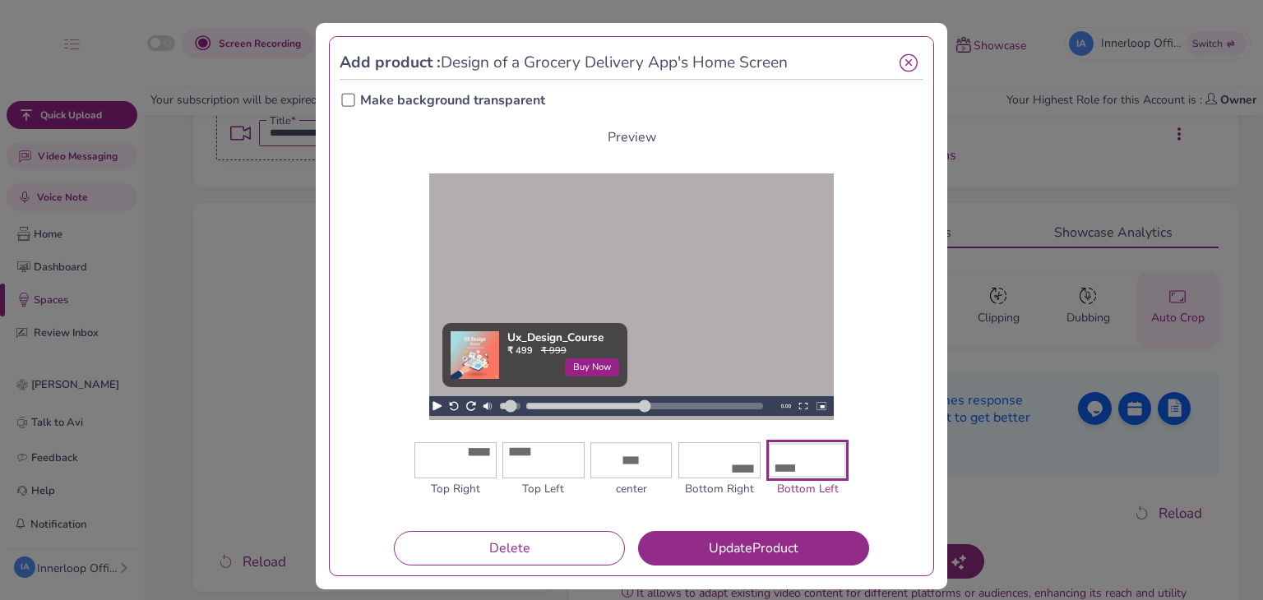
click at [900, 61] on icon at bounding box center [909, 63] width 18 height 18
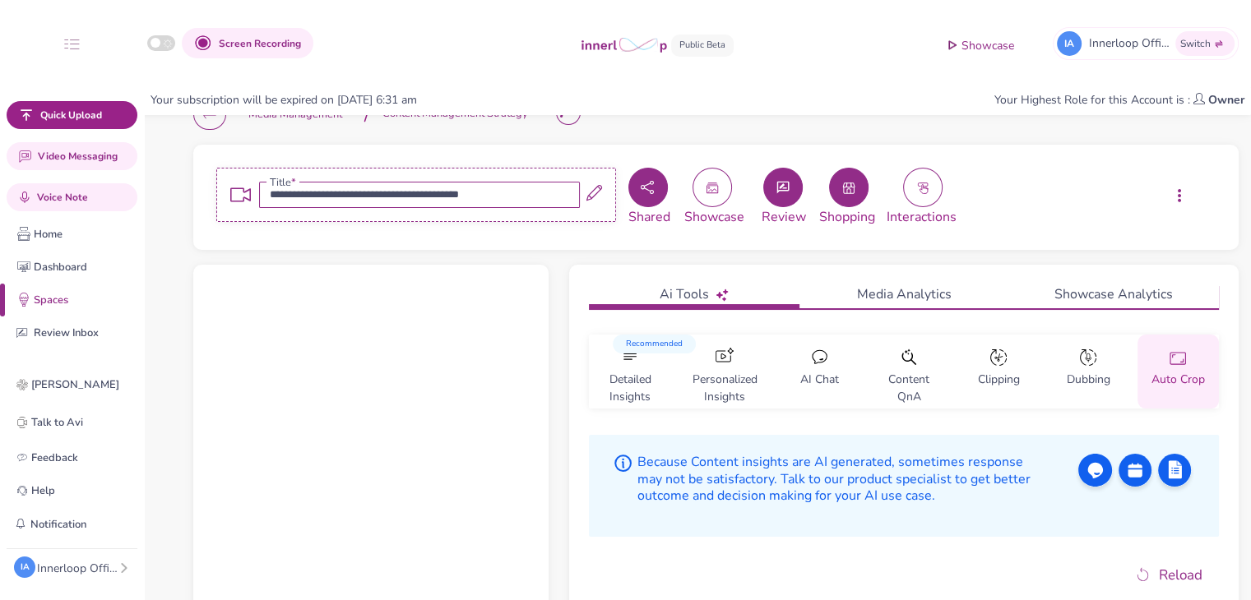
scroll to position [0, 0]
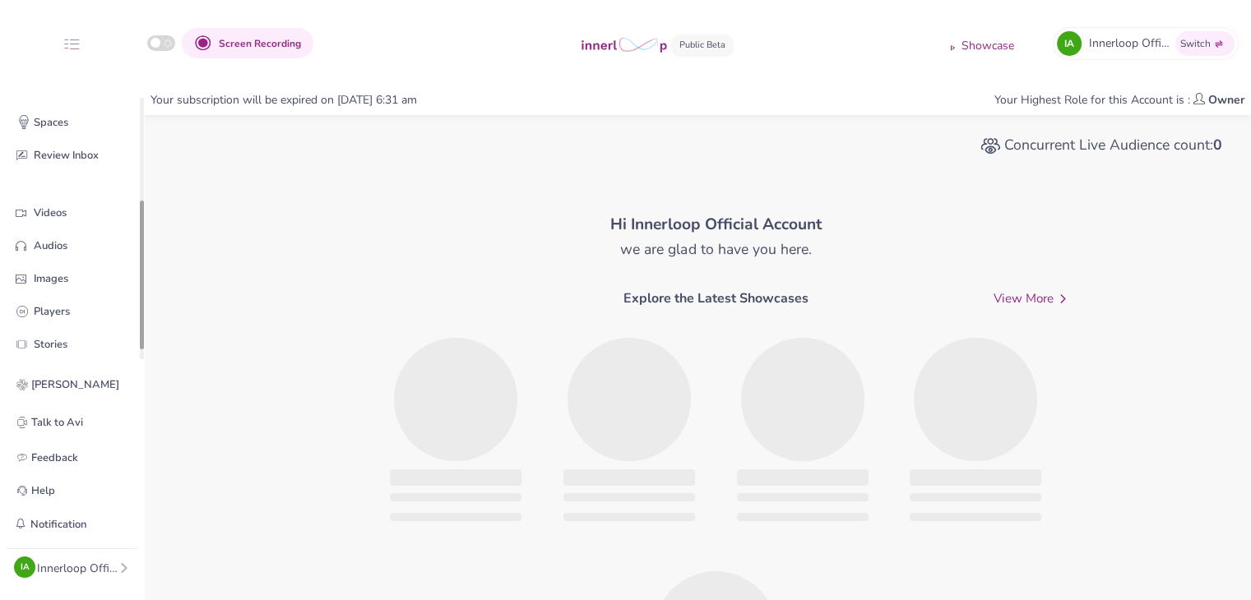
scroll to position [181, 0]
drag, startPoint x: 142, startPoint y: 225, endPoint x: 141, endPoint y: 328, distance: 102.8
click at [141, 328] on div at bounding box center [142, 271] width 4 height 149
click at [31, 310] on span "Players" at bounding box center [72, 308] width 144 height 33
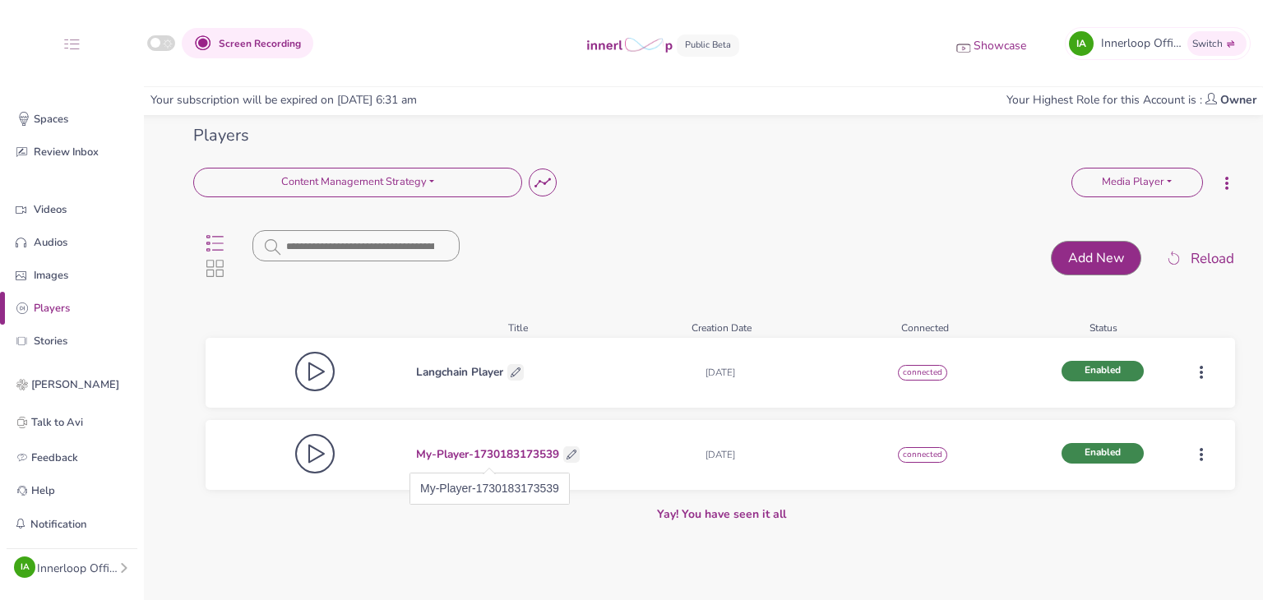
click at [507, 447] on p "My-Player-1730183173539" at bounding box center [487, 454] width 143 height 17
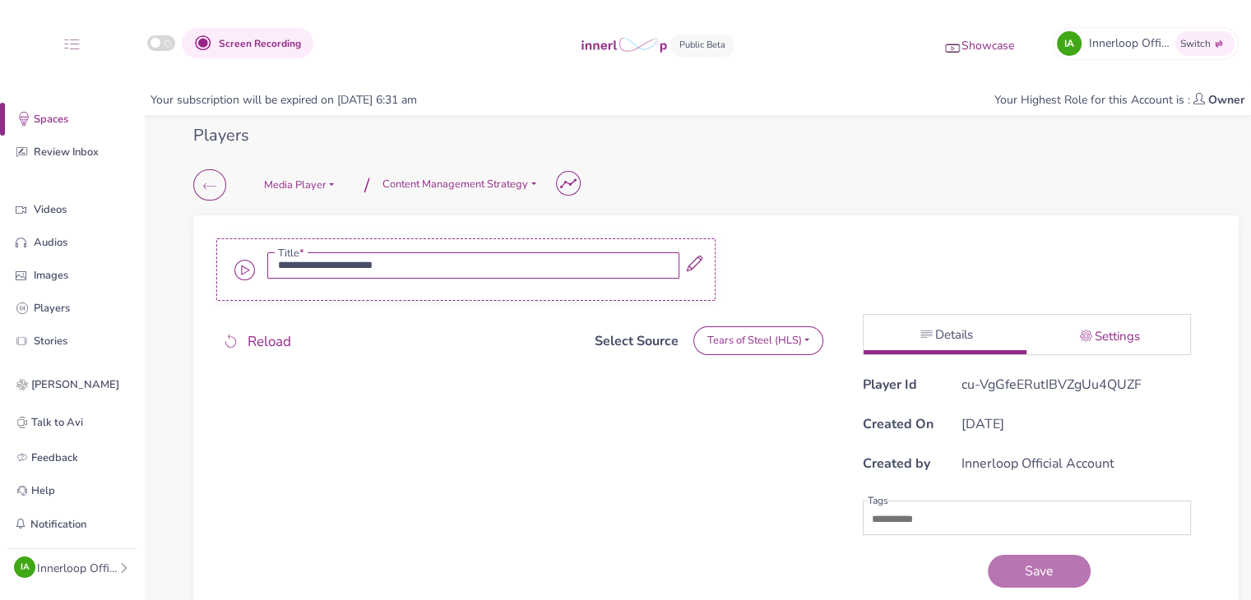
click at [1100, 323] on link "Settings" at bounding box center [1107, 337] width 163 height 36
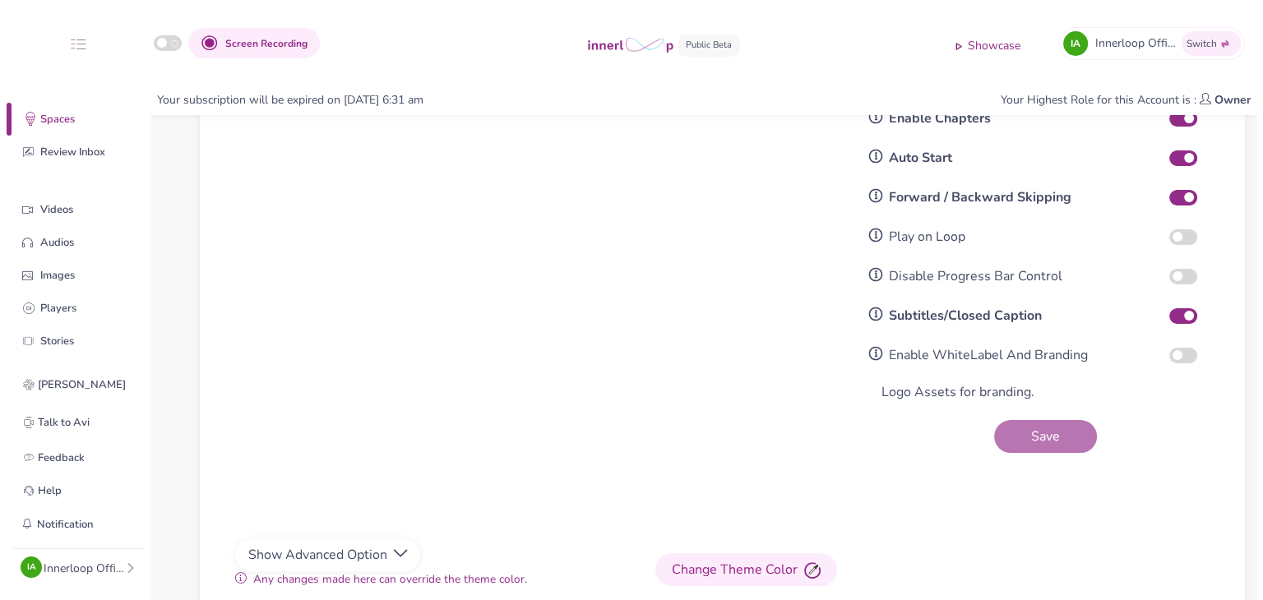
scroll to position [309, 0]
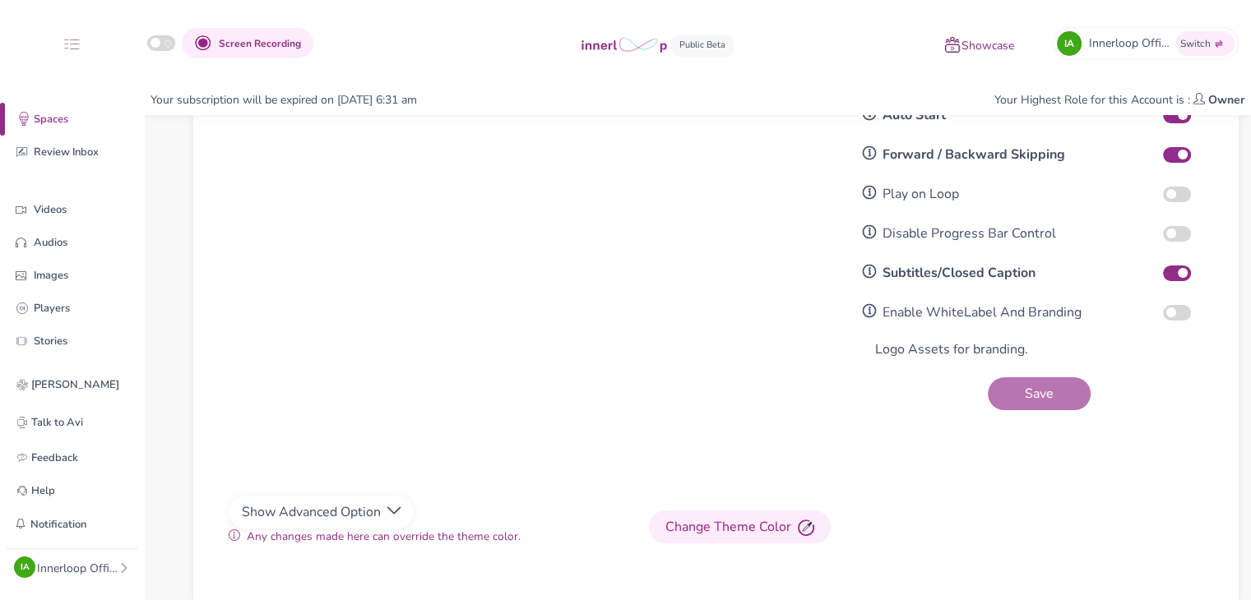
click at [748, 536] on button "Change Theme Color" at bounding box center [740, 527] width 182 height 33
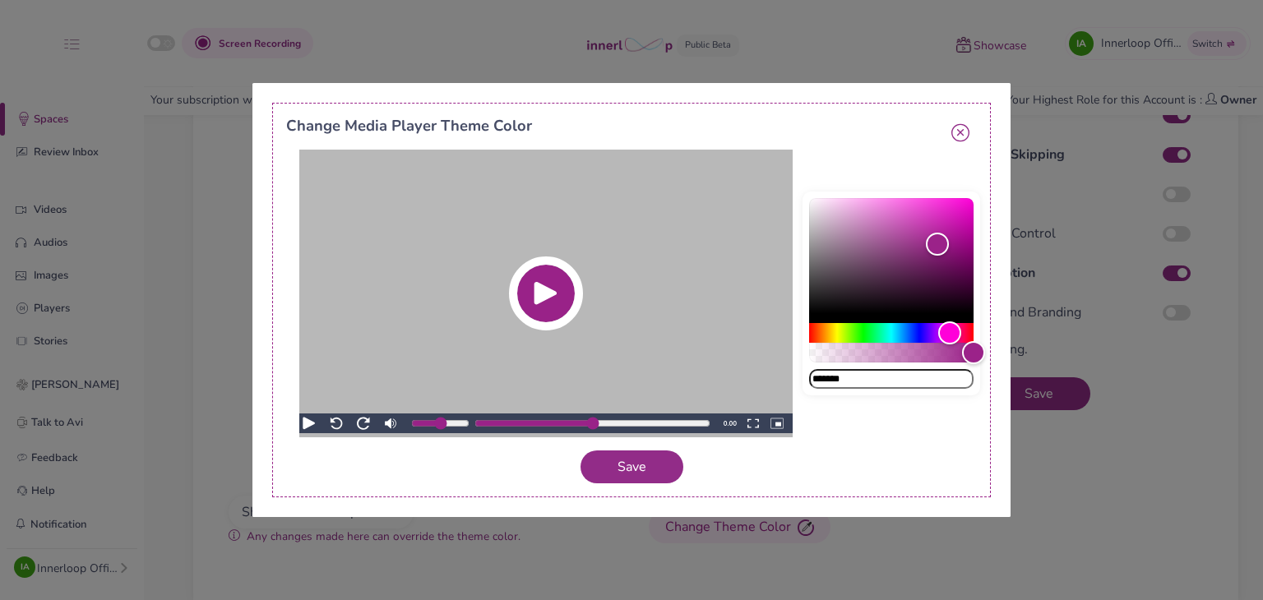
click at [958, 136] on icon "button" at bounding box center [960, 133] width 18 height 18
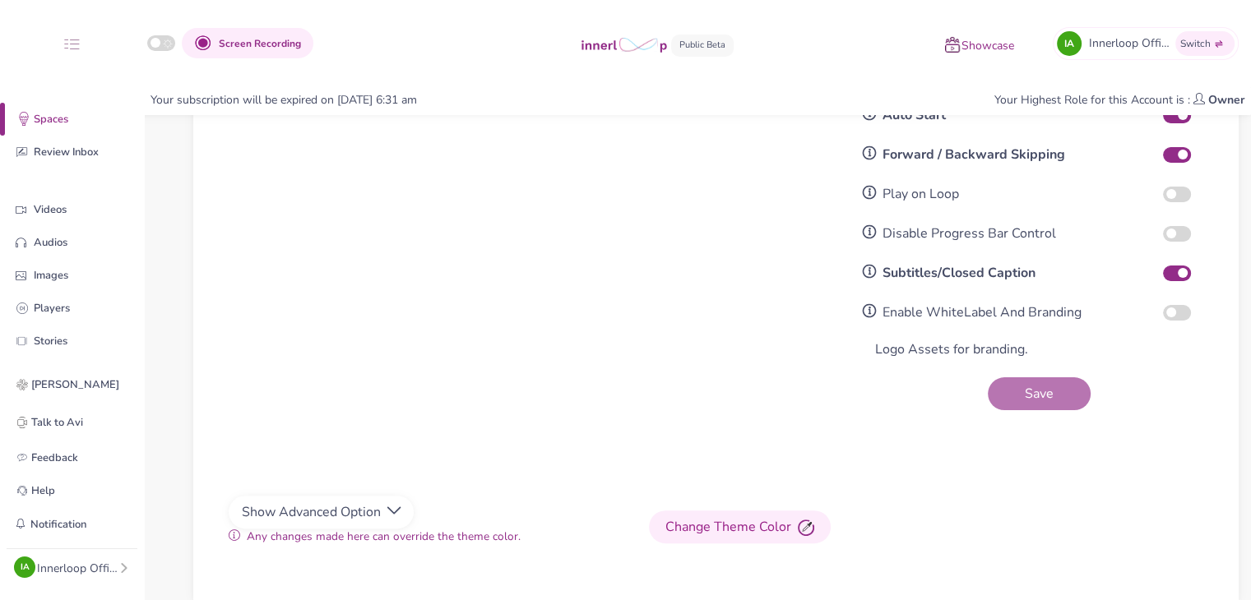
click at [808, 525] on img "button" at bounding box center [806, 528] width 16 height 16
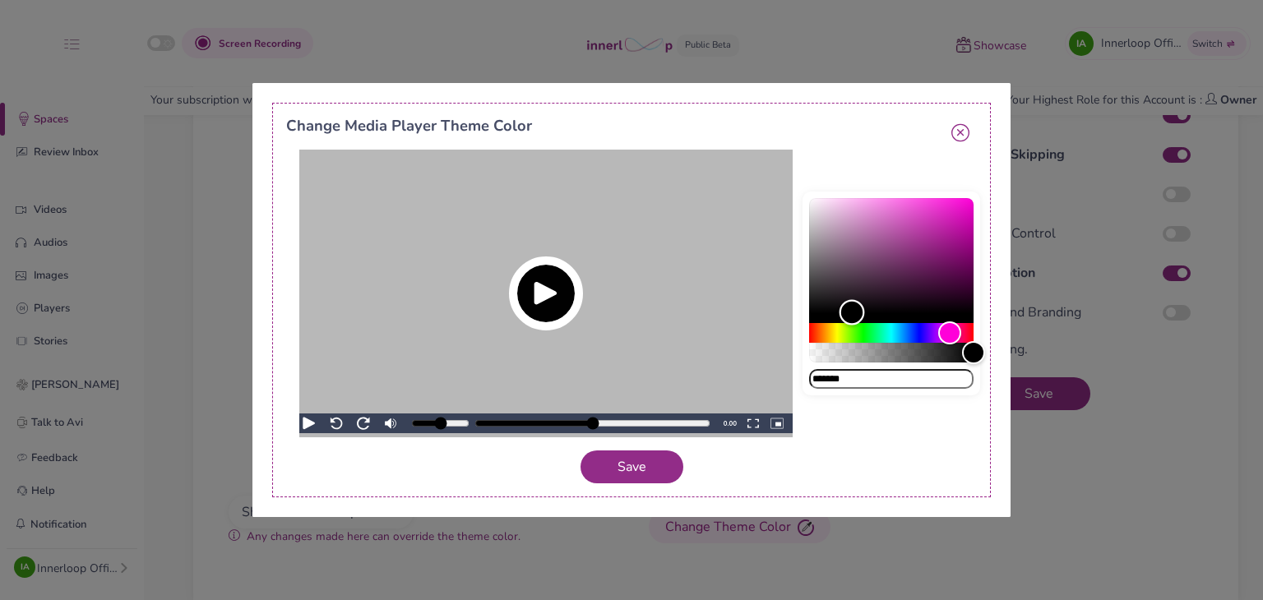
drag, startPoint x: 937, startPoint y: 246, endPoint x: 852, endPoint y: 313, distance: 108.9
click at [852, 313] on div "Color" at bounding box center [851, 312] width 25 height 25
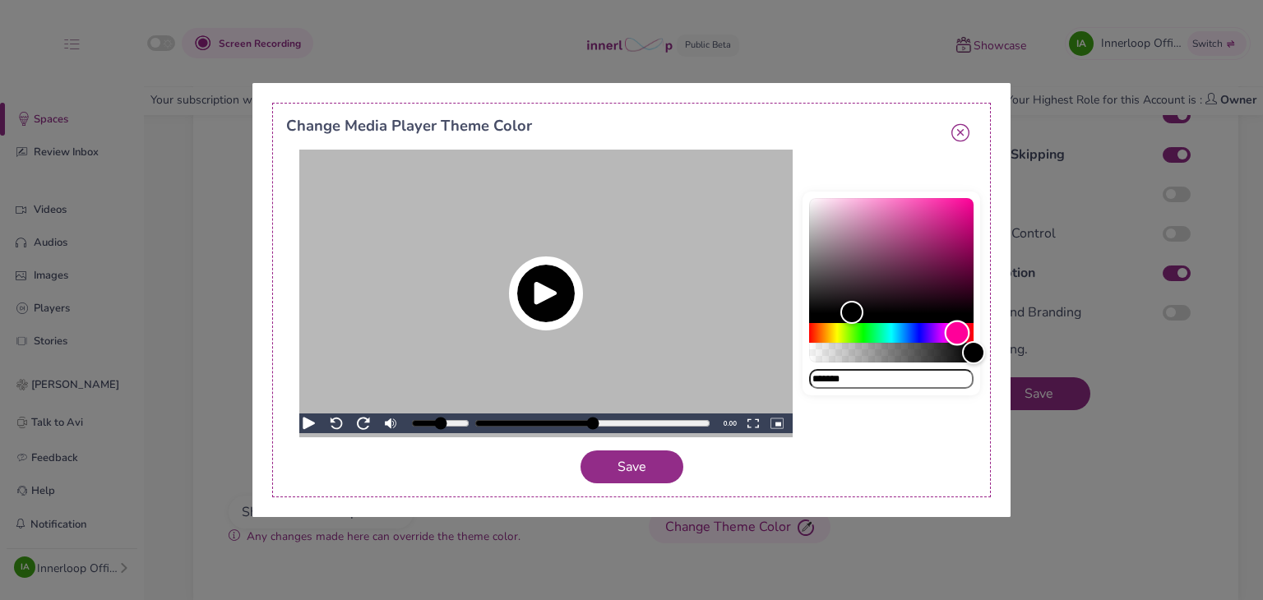
drag, startPoint x: 947, startPoint y: 331, endPoint x: 959, endPoint y: 326, distance: 12.5
click at [959, 331] on div "Hue" at bounding box center [956, 333] width 25 height 25
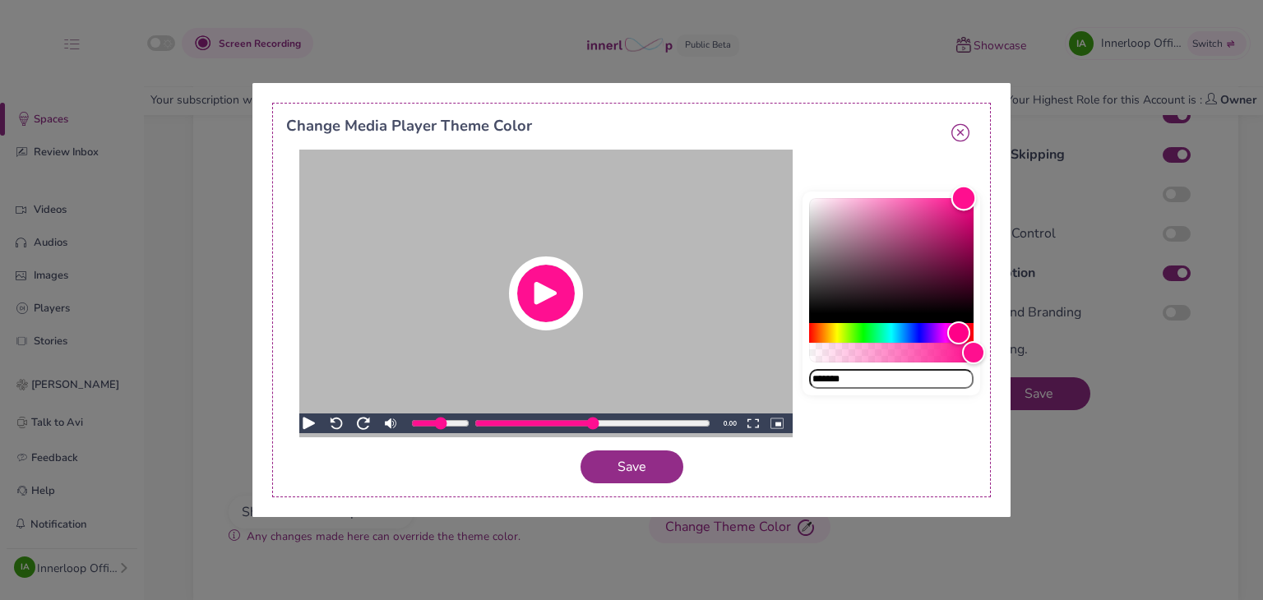
type input "*******"
drag, startPoint x: 935, startPoint y: 244, endPoint x: 960, endPoint y: 173, distance: 75.2
click at [980, 162] on div "Change Media Player Theme Color ******* Save" at bounding box center [631, 300] width 719 height 395
click at [608, 464] on button "Save" at bounding box center [632, 467] width 103 height 33
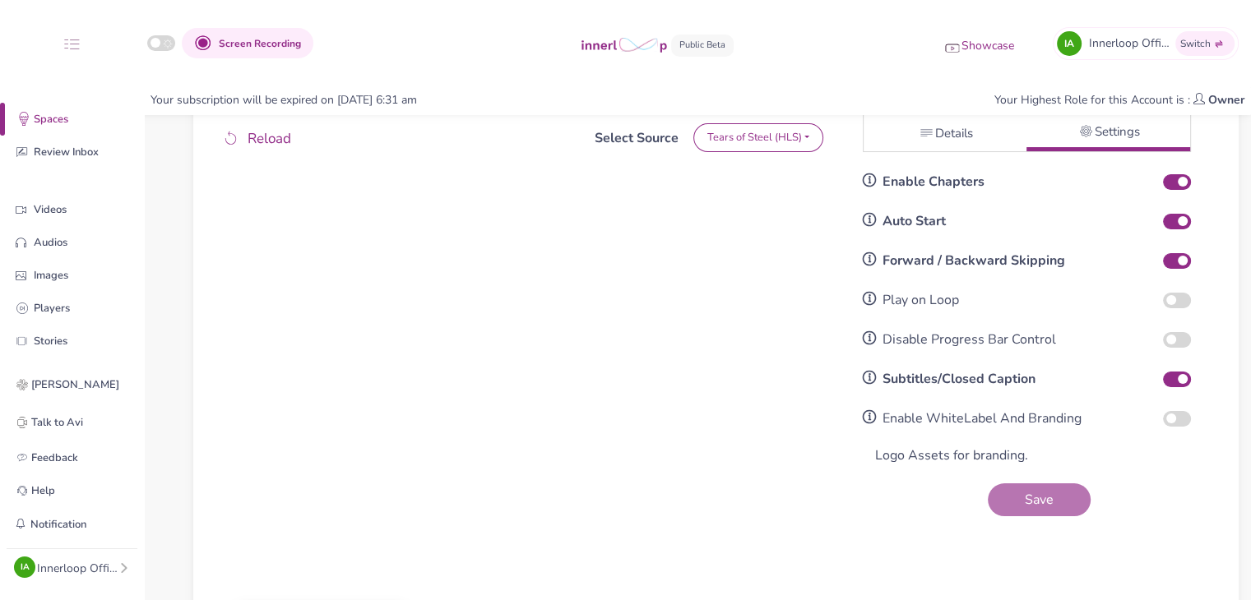
scroll to position [224, 0]
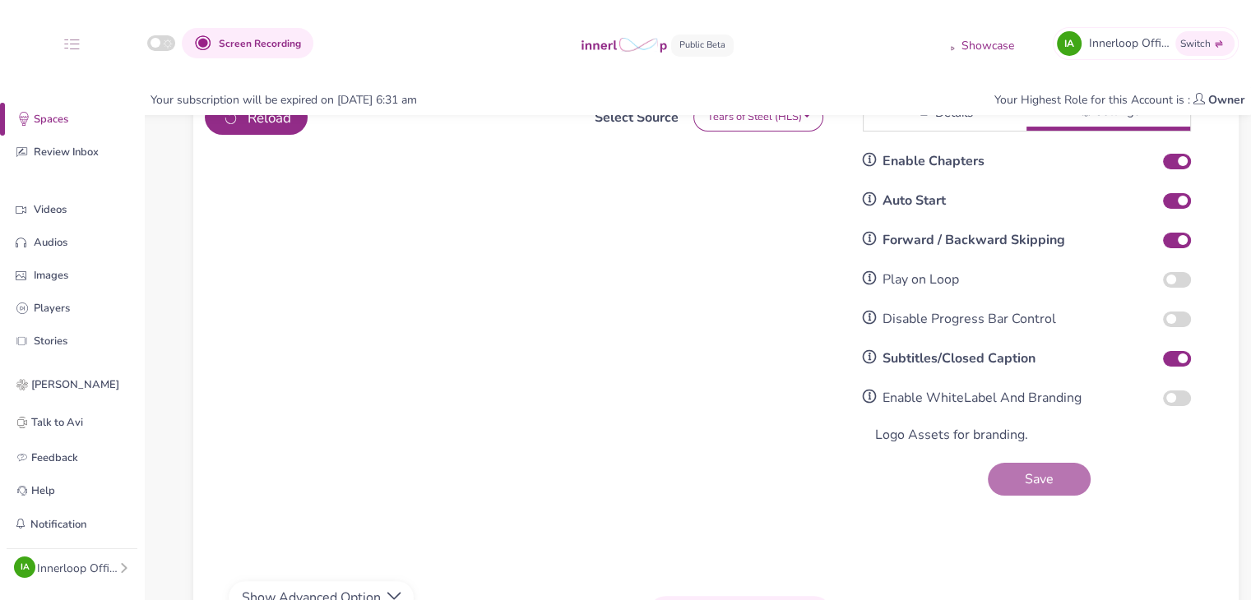
click at [289, 126] on span "Reload" at bounding box center [269, 118] width 44 height 21
click at [1177, 399] on button "button" at bounding box center [1177, 399] width 28 height 16
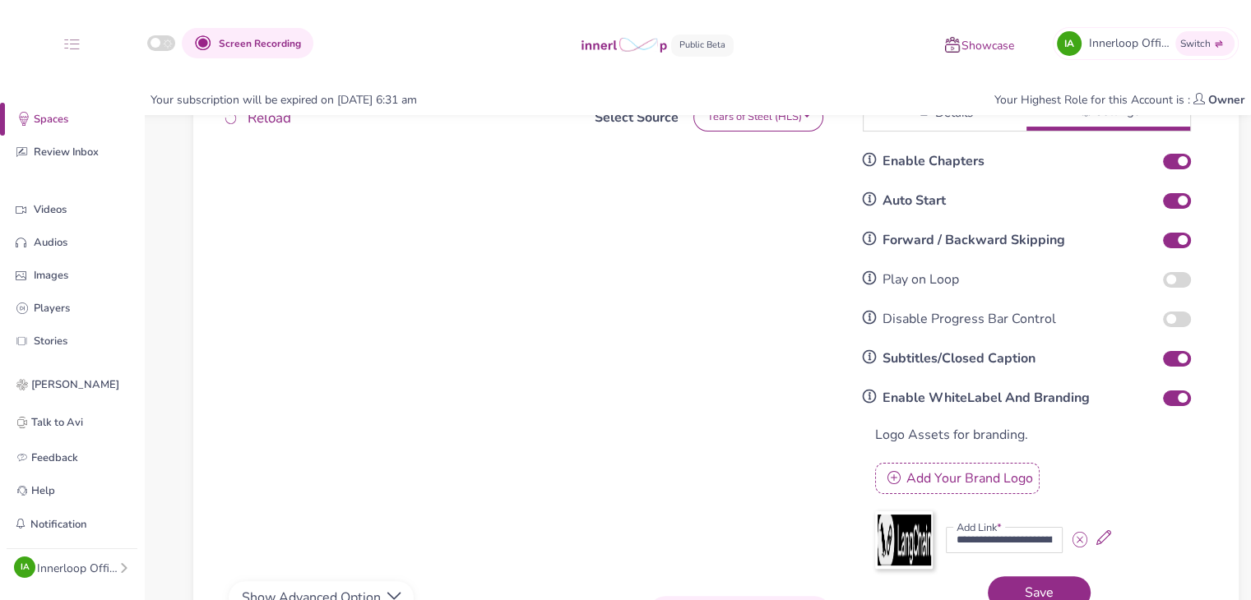
click at [910, 534] on img at bounding box center [903, 540] width 53 height 51
click at [1036, 586] on span "Save" at bounding box center [1039, 593] width 42 height 18
click at [258, 102] on div "Your subscription will be expired on [DATE] 6:31 am" at bounding box center [284, 99] width 280 height 17
click at [284, 123] on span "Reload" at bounding box center [269, 118] width 44 height 21
